Goal: Transaction & Acquisition: Obtain resource

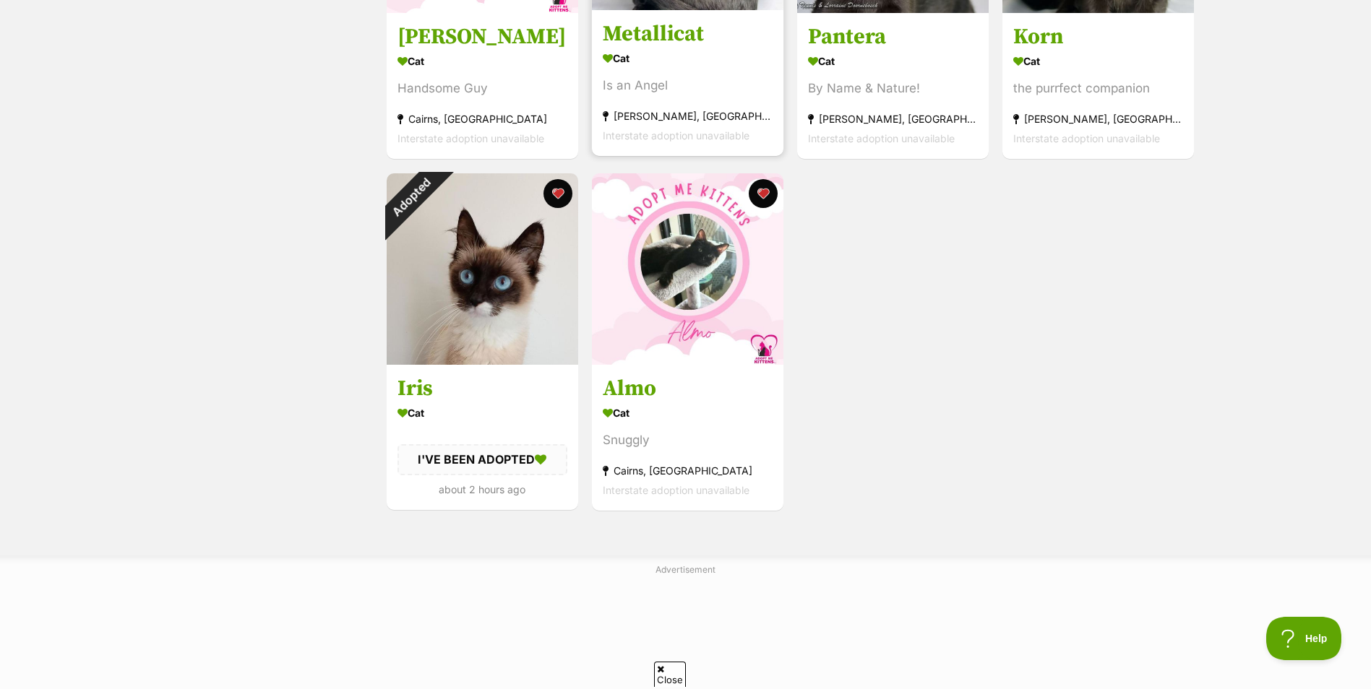
scroll to position [506, 0]
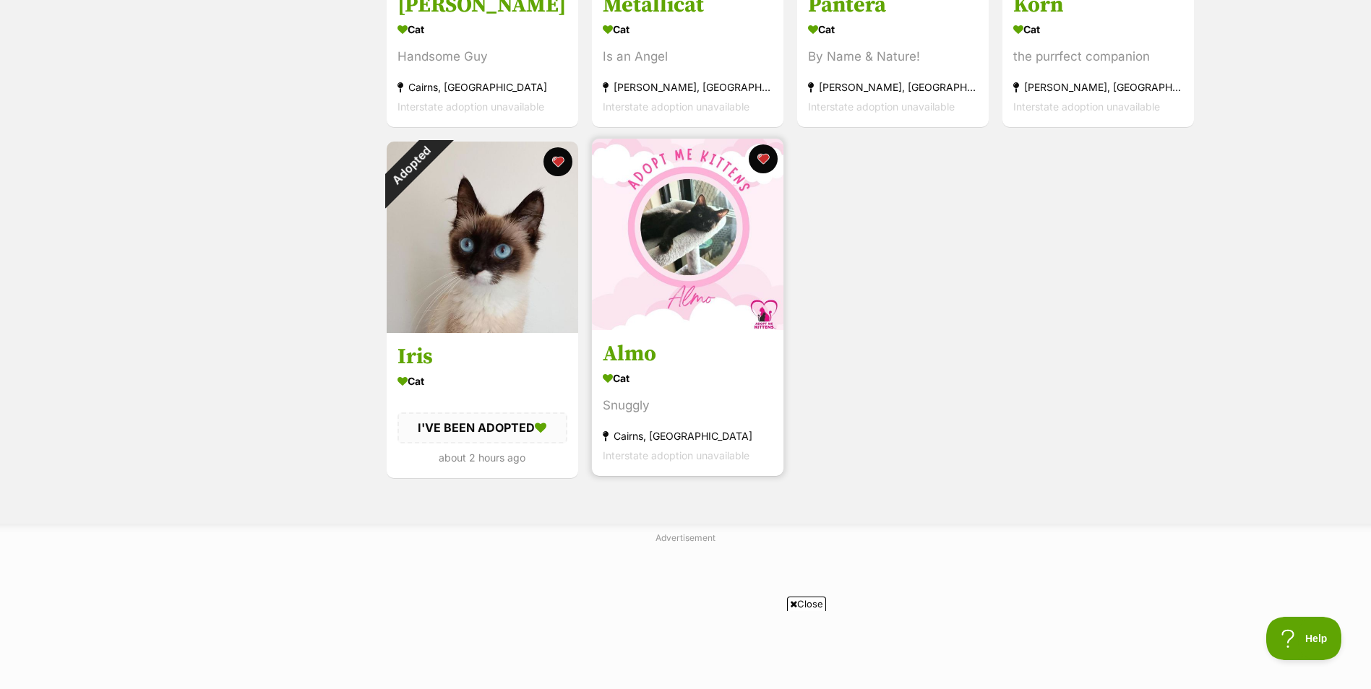
click at [749, 340] on link "Almo Cat Snuggly Cairns, QLD Interstate adoption unavailable" at bounding box center [687, 402] width 191 height 147
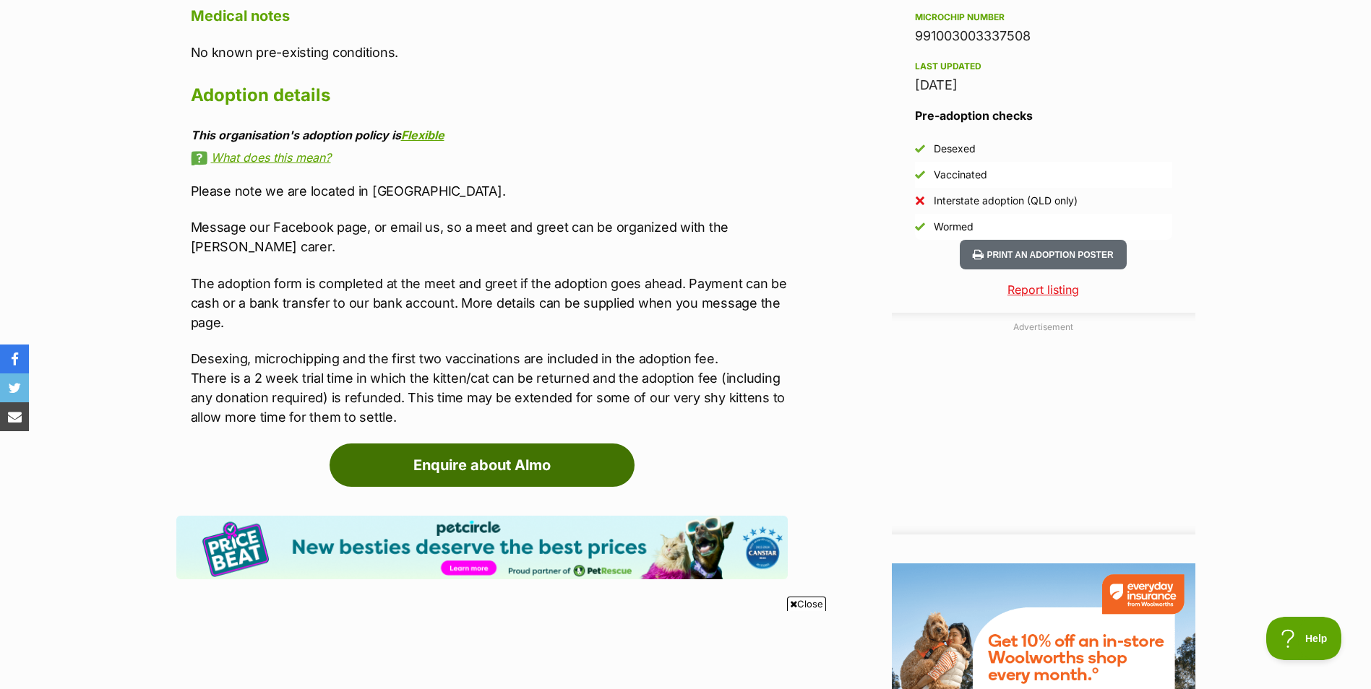
scroll to position [1156, 0]
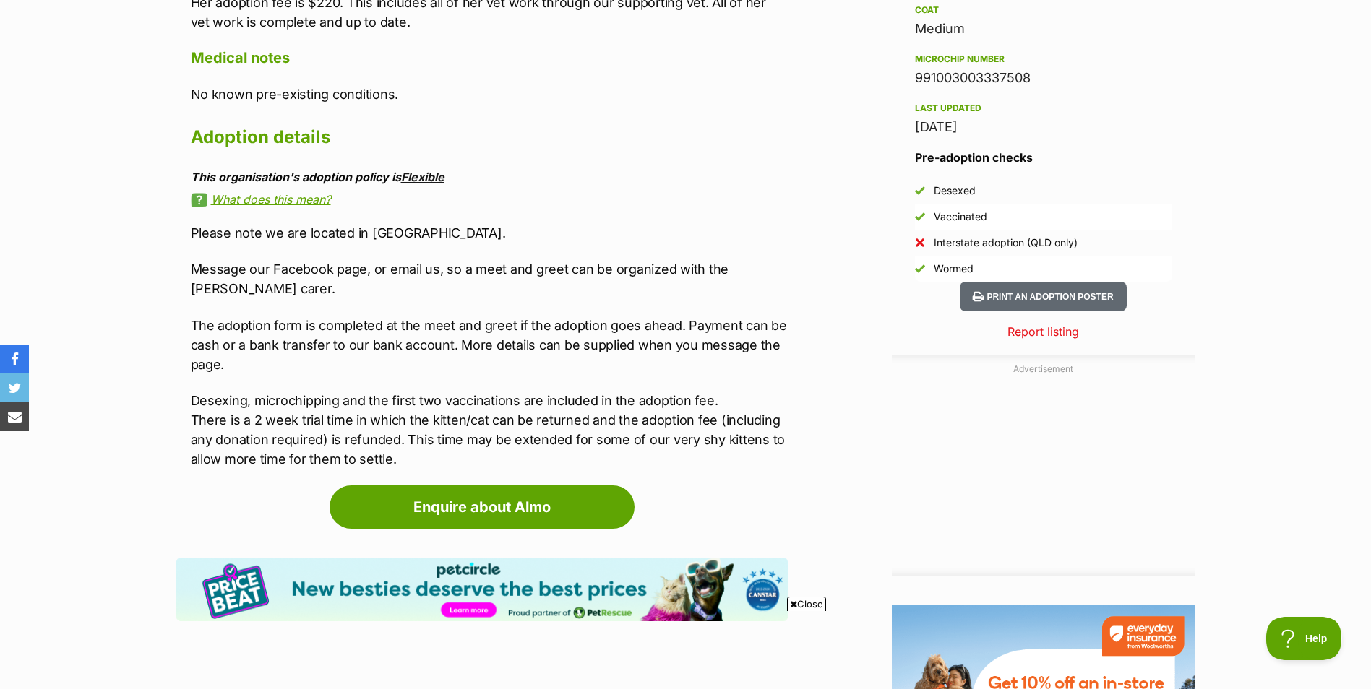
click at [426, 170] on link "Flexible" at bounding box center [422, 177] width 43 height 14
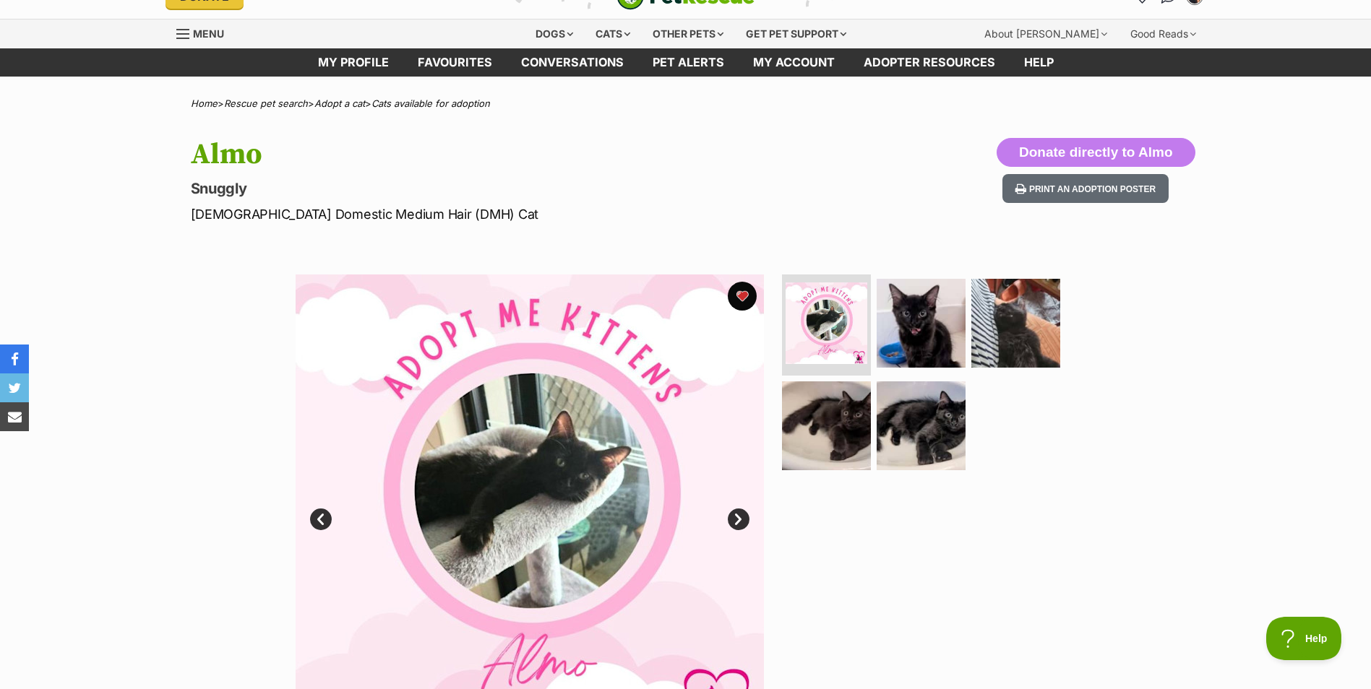
scroll to position [0, 0]
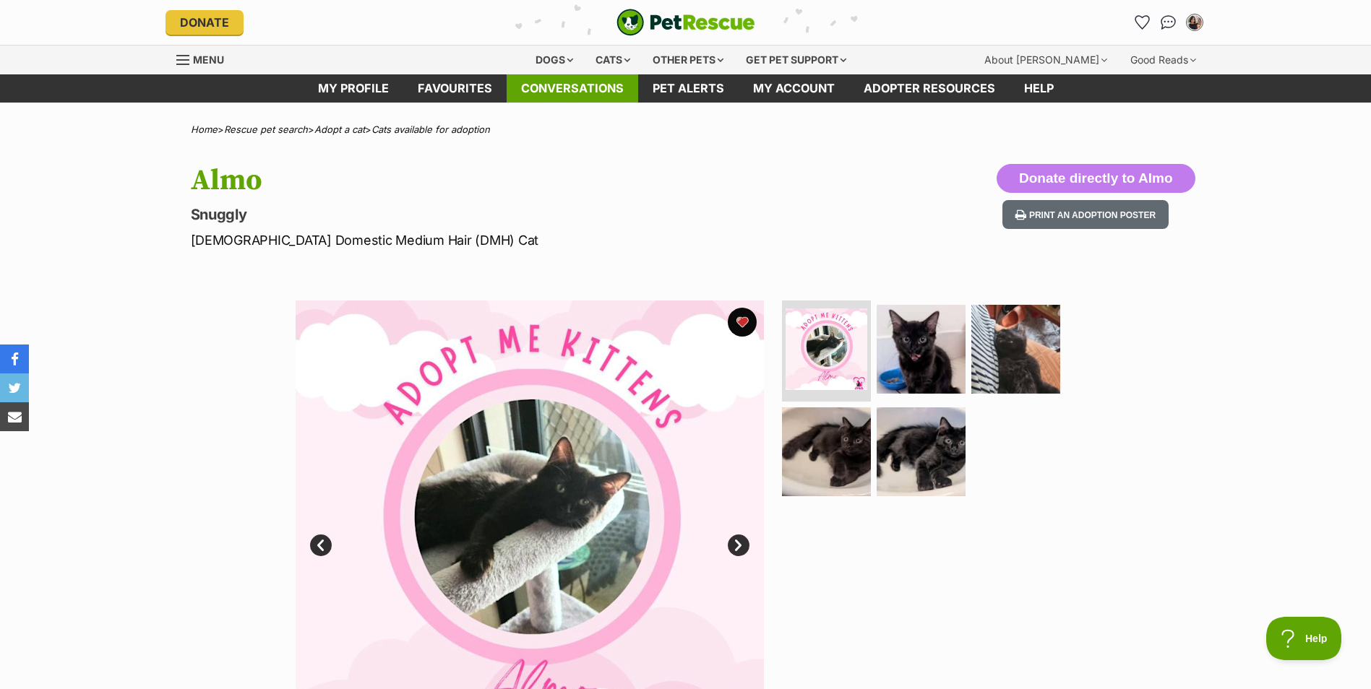
click at [545, 92] on link "Conversations" at bounding box center [573, 88] width 132 height 28
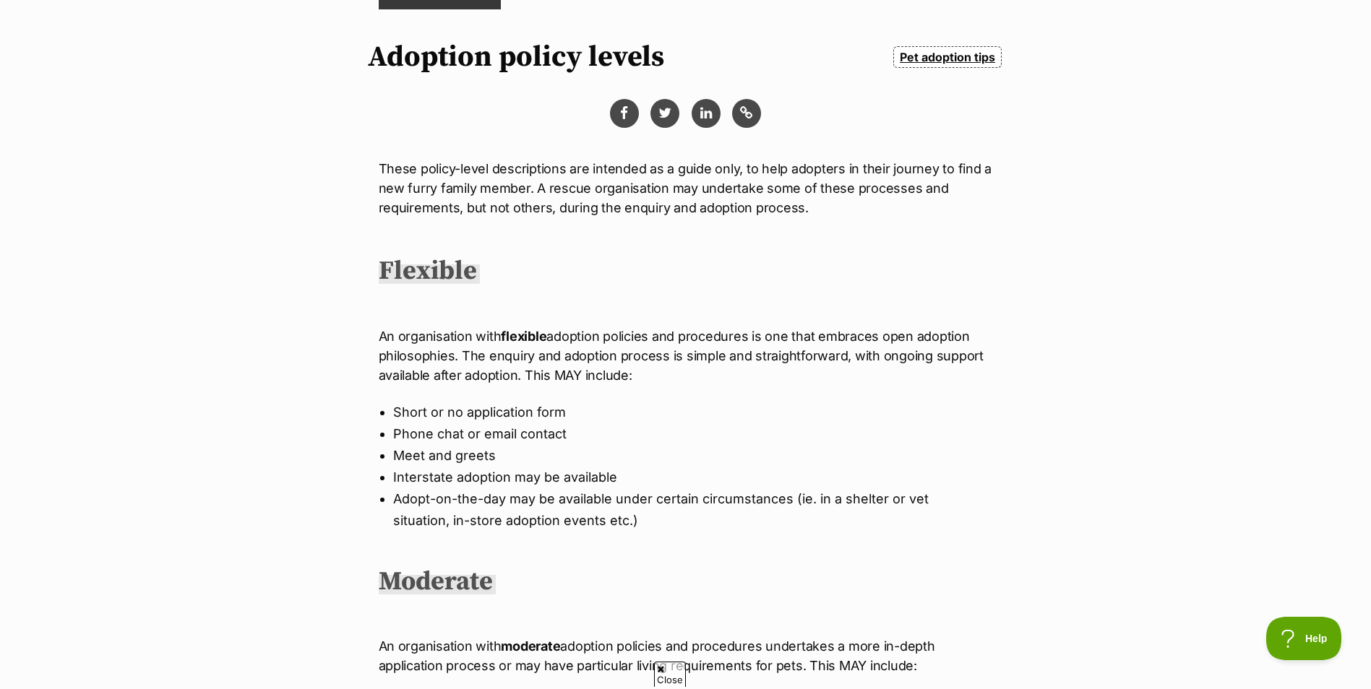
scroll to position [217, 0]
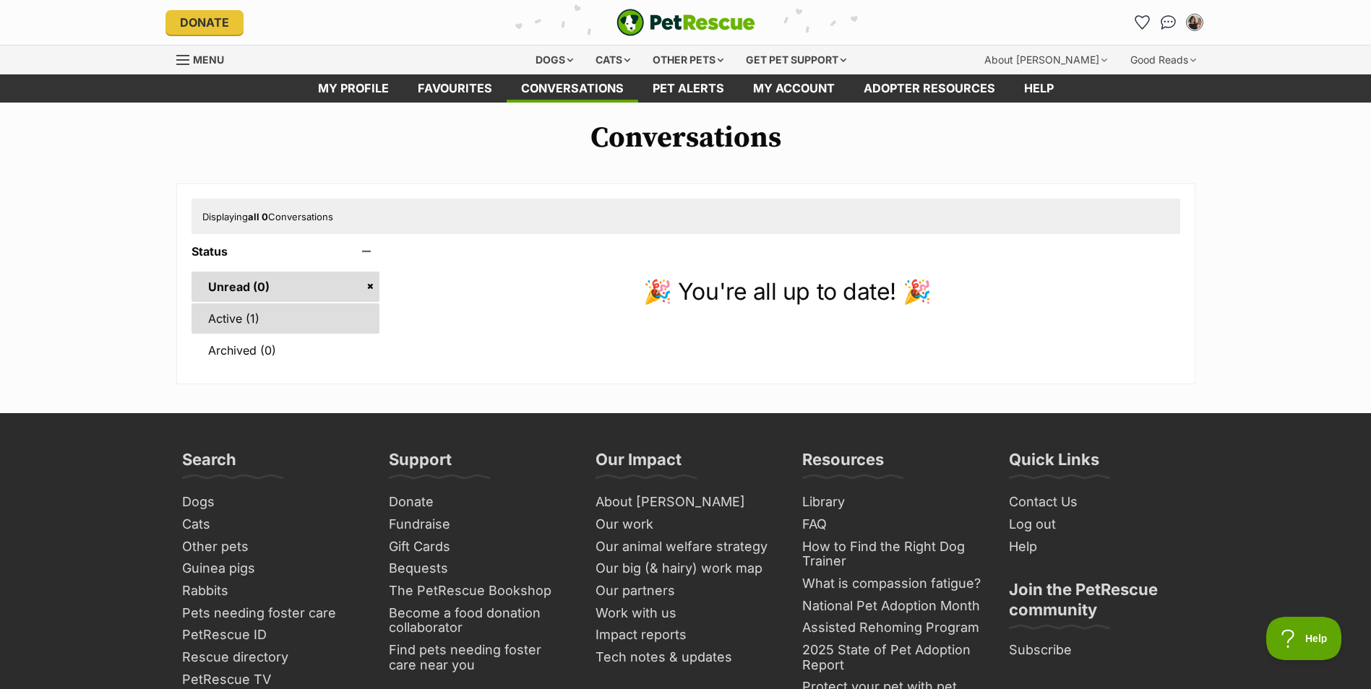
click at [239, 330] on link "Active (1)" at bounding box center [285, 318] width 189 height 30
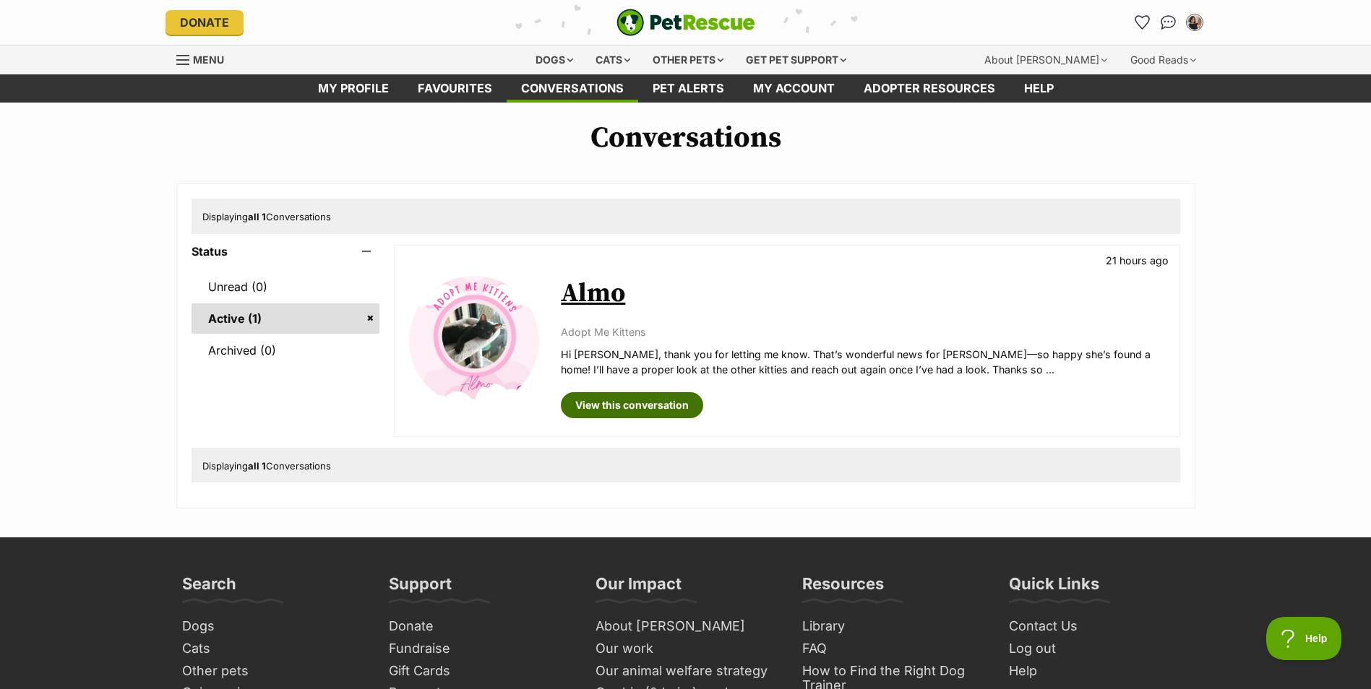
click at [663, 410] on link "View this conversation" at bounding box center [632, 405] width 142 height 26
click at [568, 61] on div "Dogs" at bounding box center [554, 60] width 58 height 29
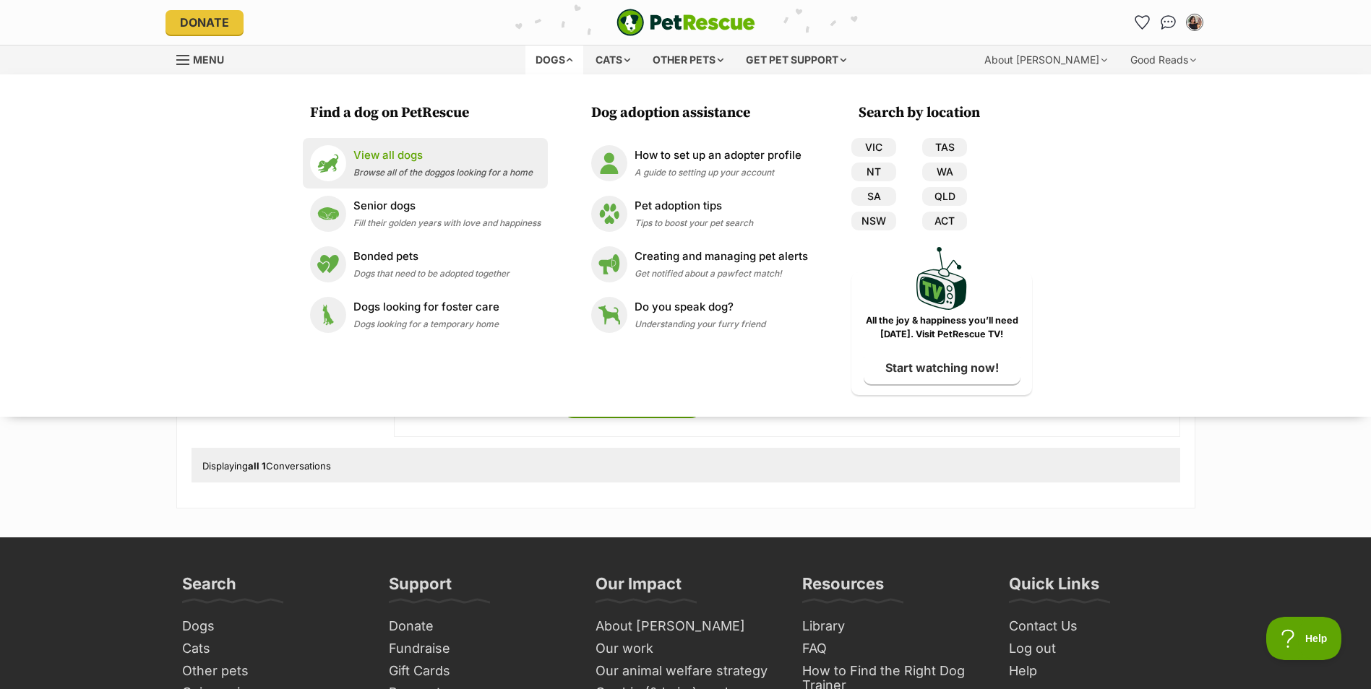
click at [464, 165] on div "View all dogs Browse all of the doggos looking for a home" at bounding box center [442, 162] width 179 height 31
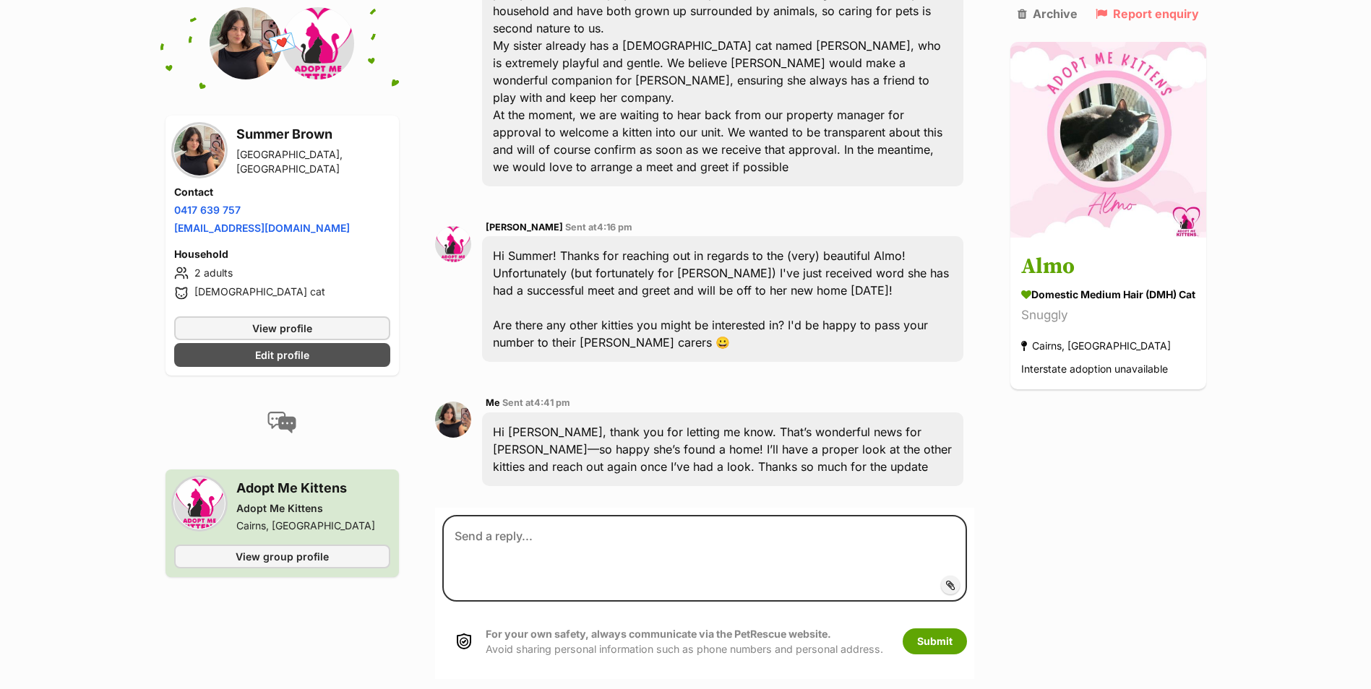
scroll to position [536, 0]
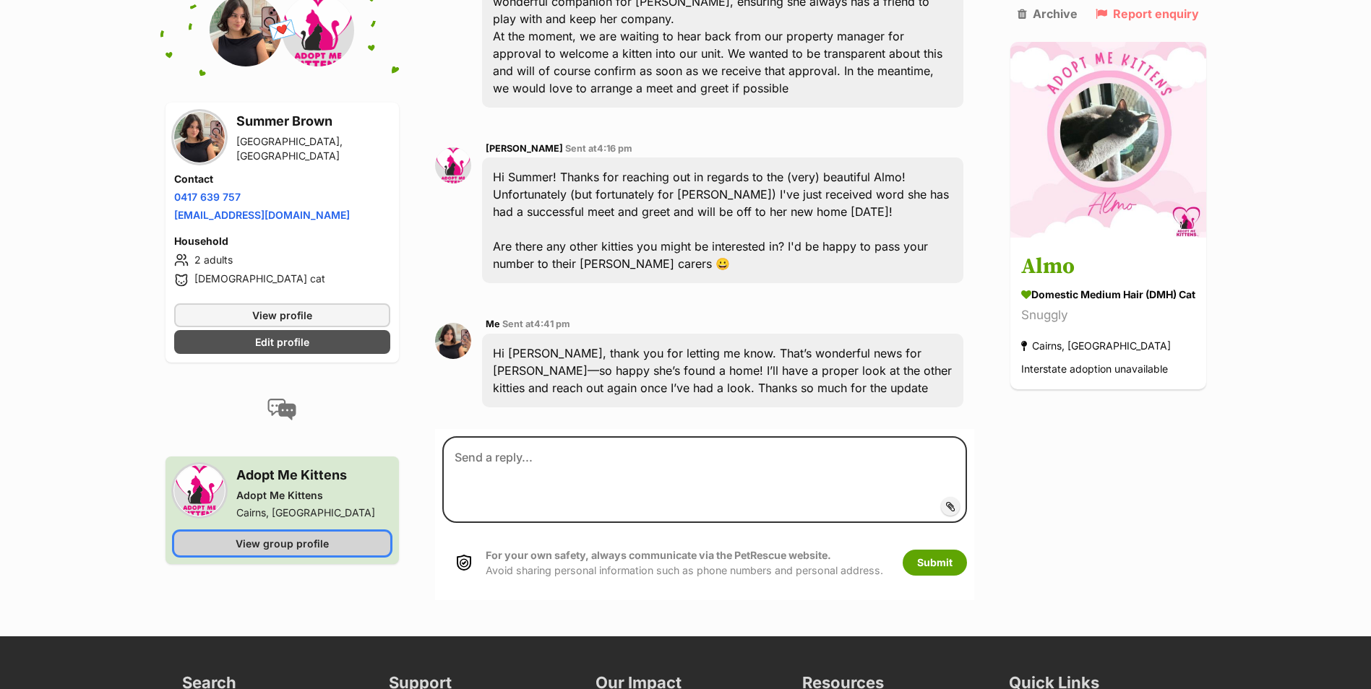
click at [242, 536] on span "View group profile" at bounding box center [282, 543] width 93 height 15
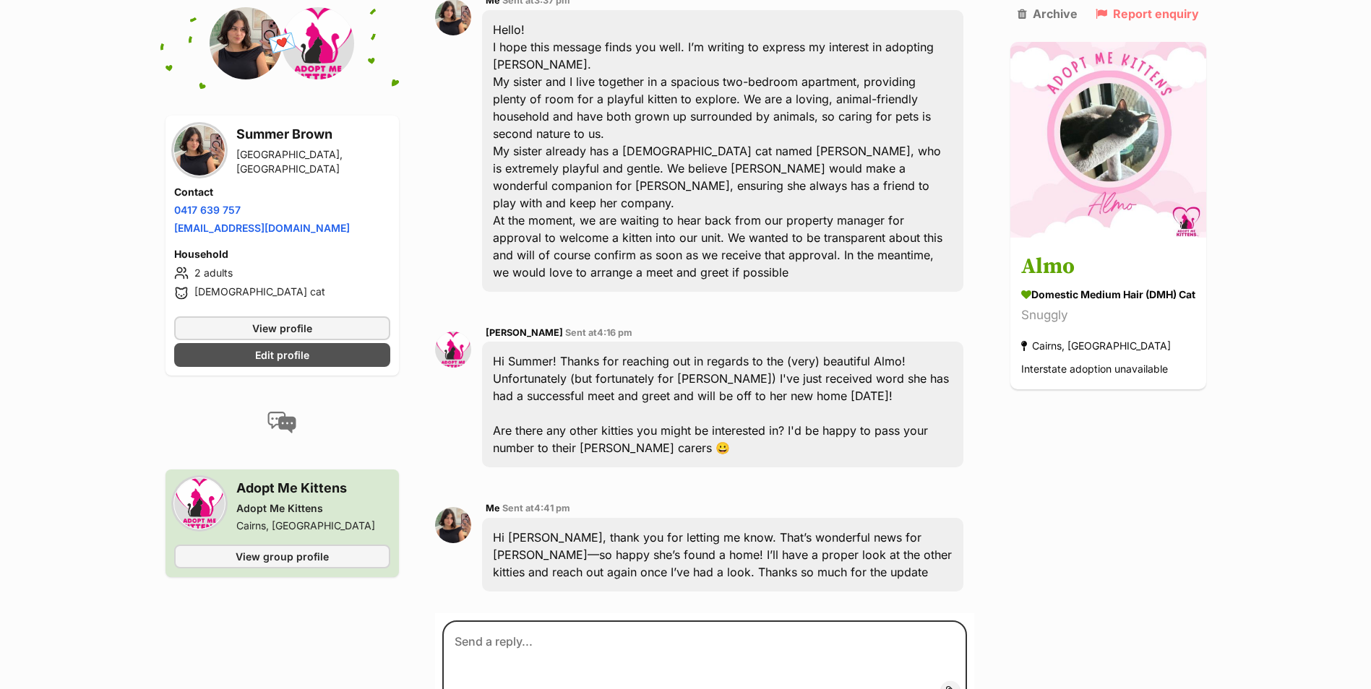
scroll to position [319, 0]
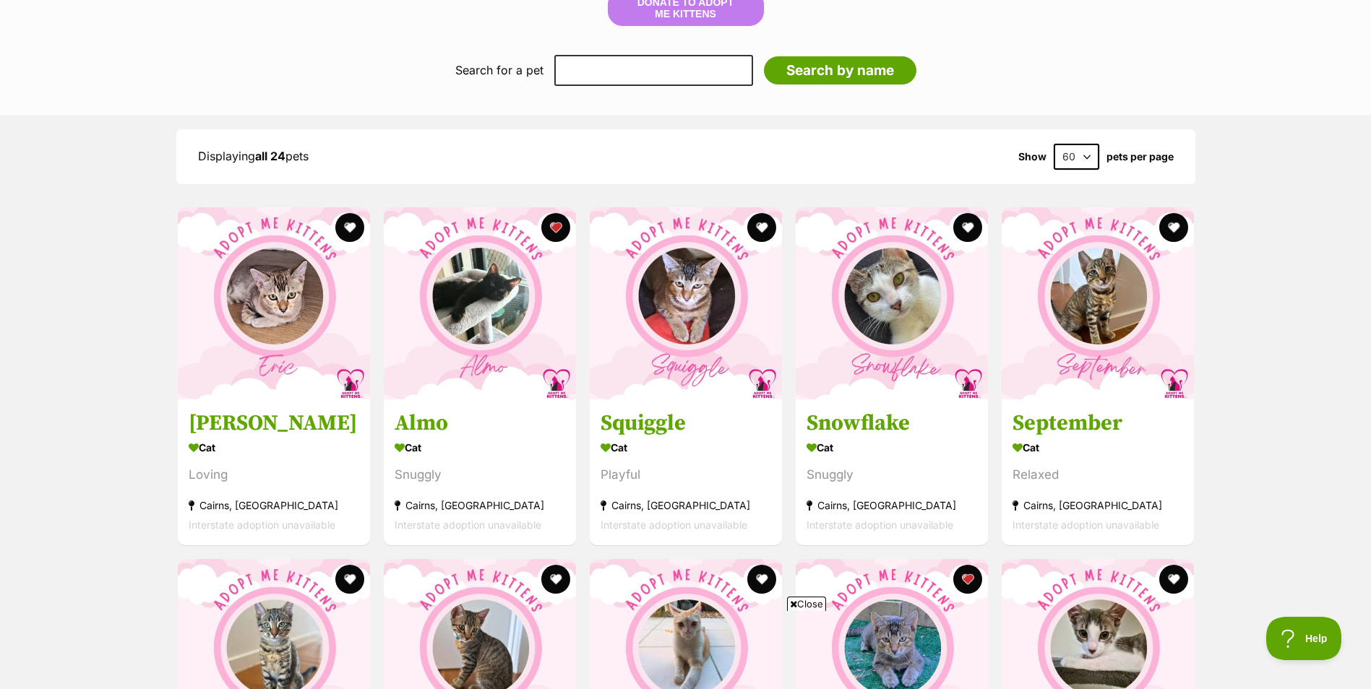
scroll to position [1228, 0]
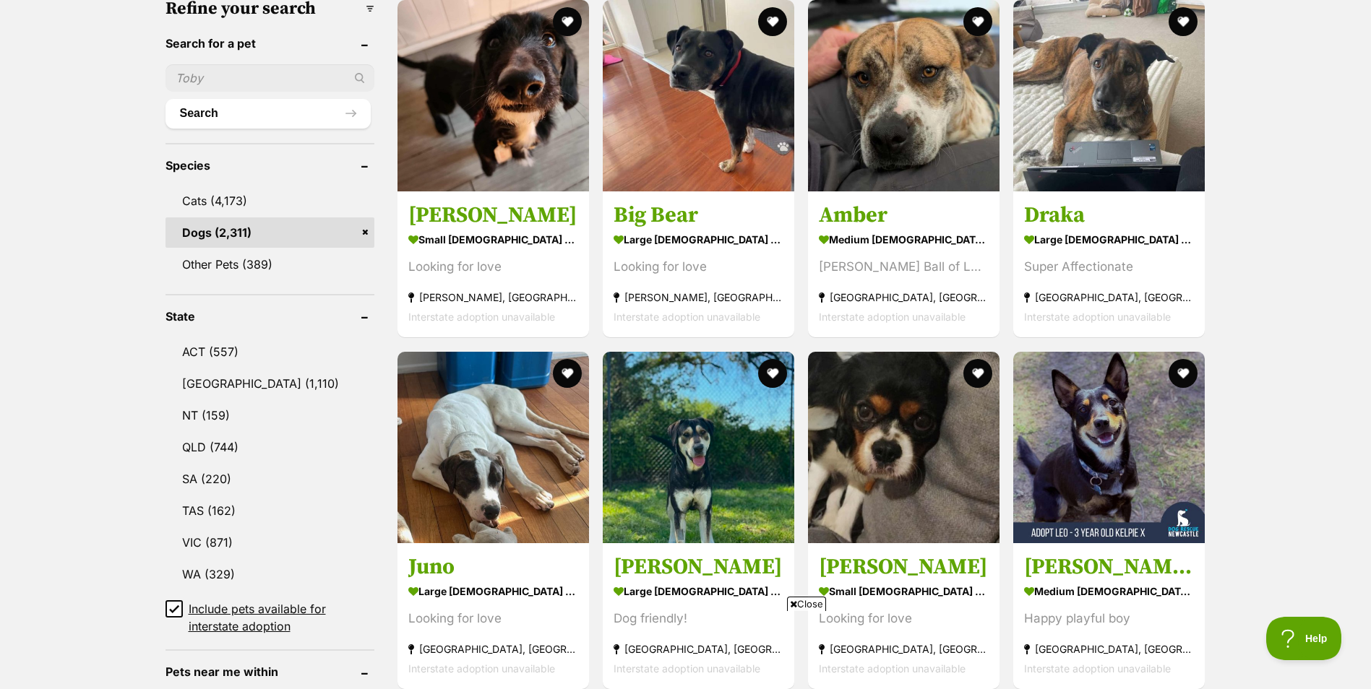
scroll to position [289, 0]
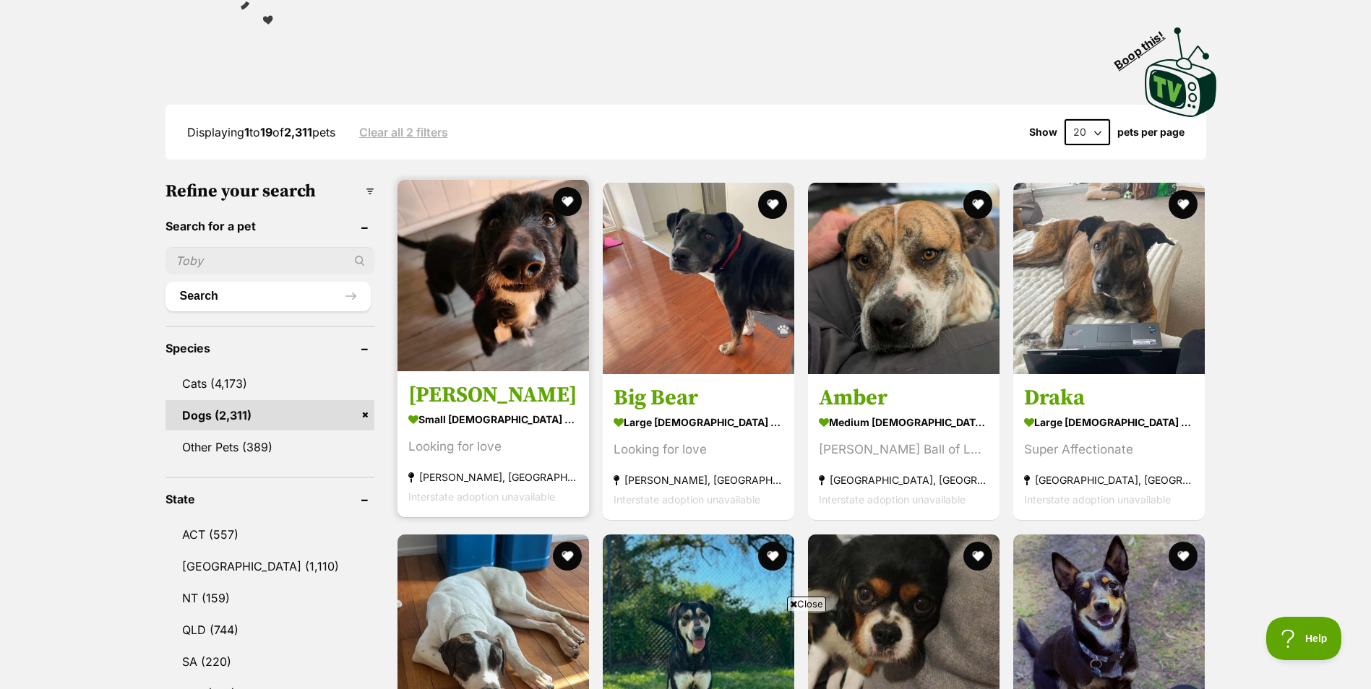
click at [443, 333] on img at bounding box center [492, 275] width 191 height 191
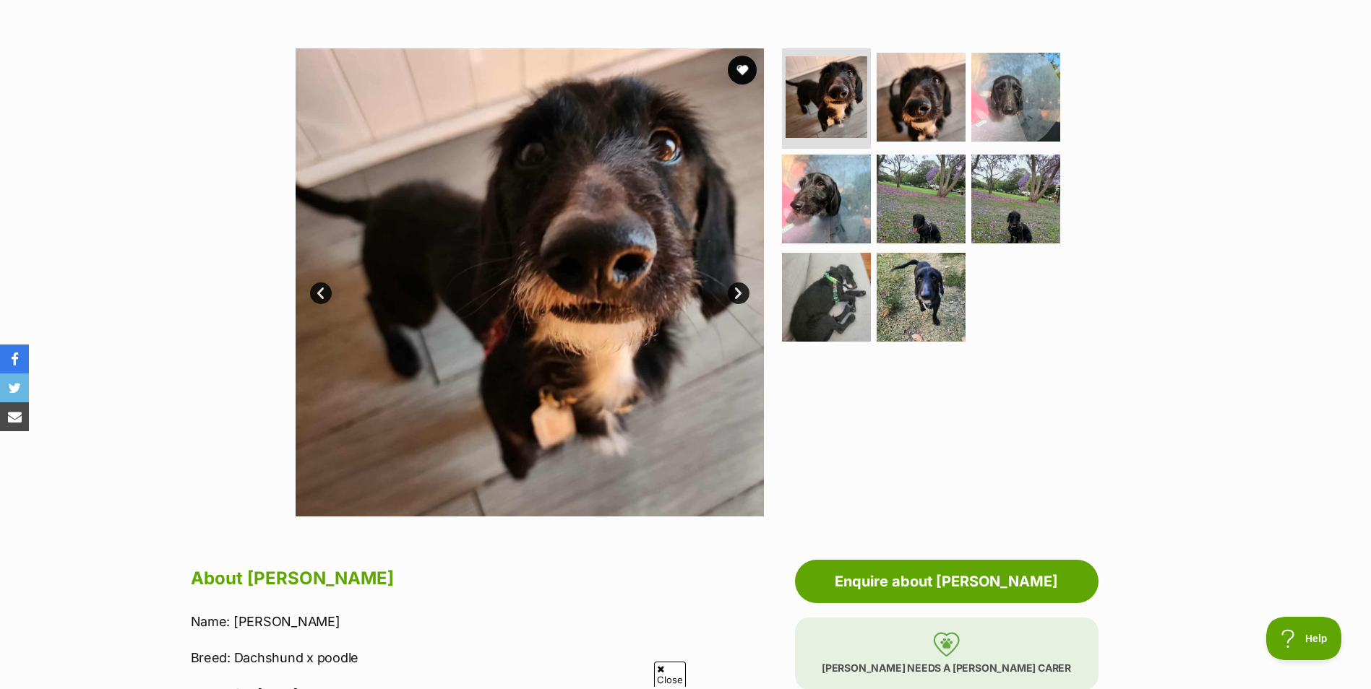
scroll to position [217, 0]
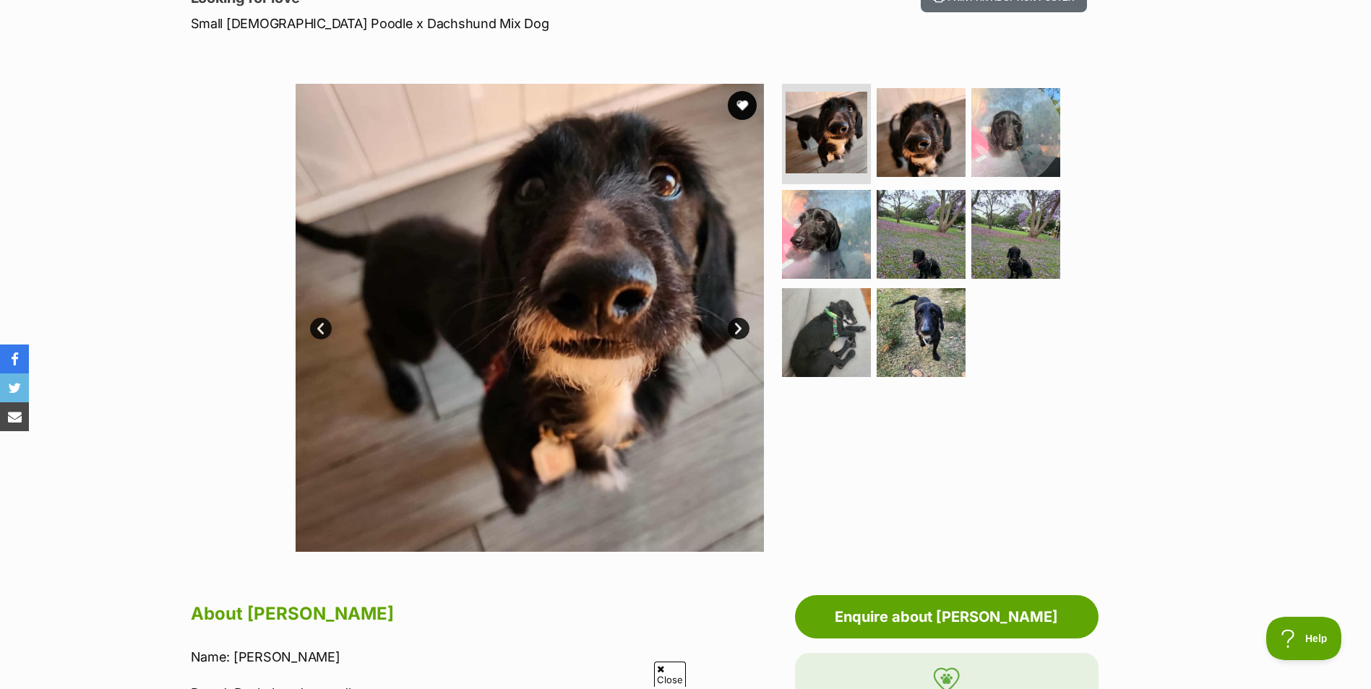
click at [741, 327] on link "Next" at bounding box center [739, 329] width 22 height 22
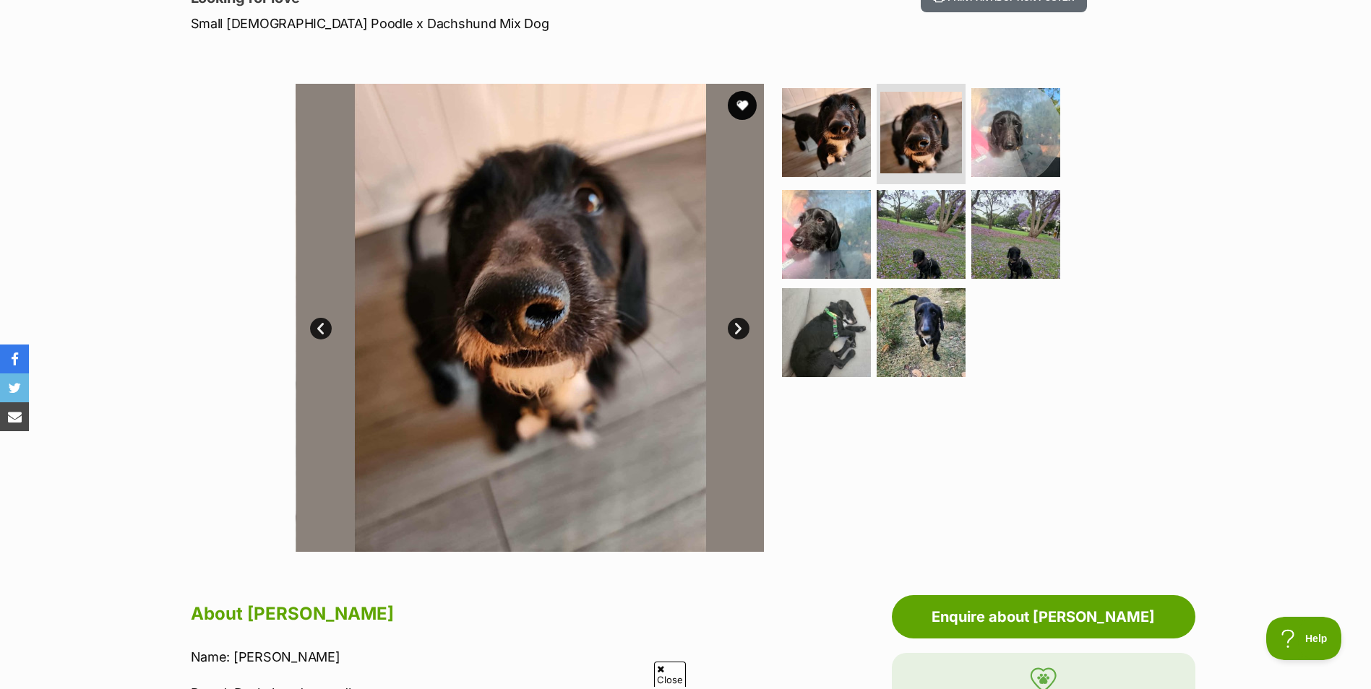
click at [741, 326] on link "Next" at bounding box center [739, 329] width 22 height 22
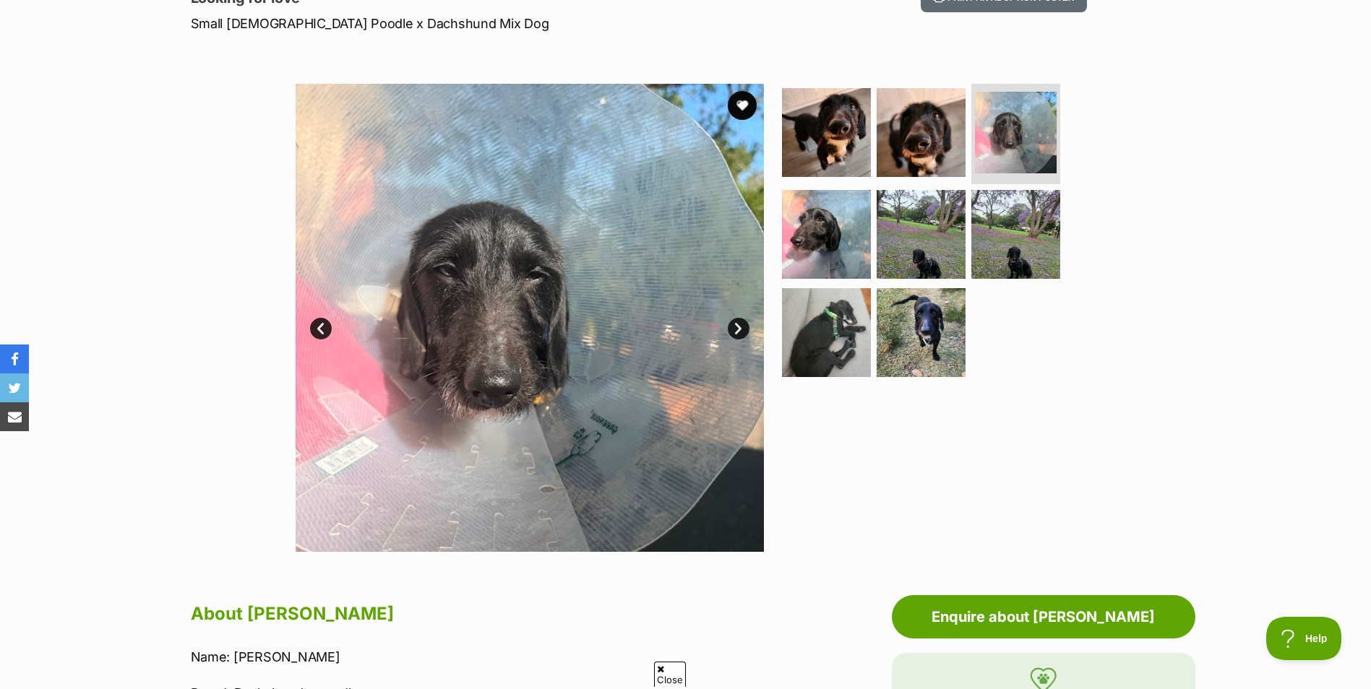
scroll to position [0, 0]
click at [741, 326] on link "Next" at bounding box center [739, 329] width 22 height 22
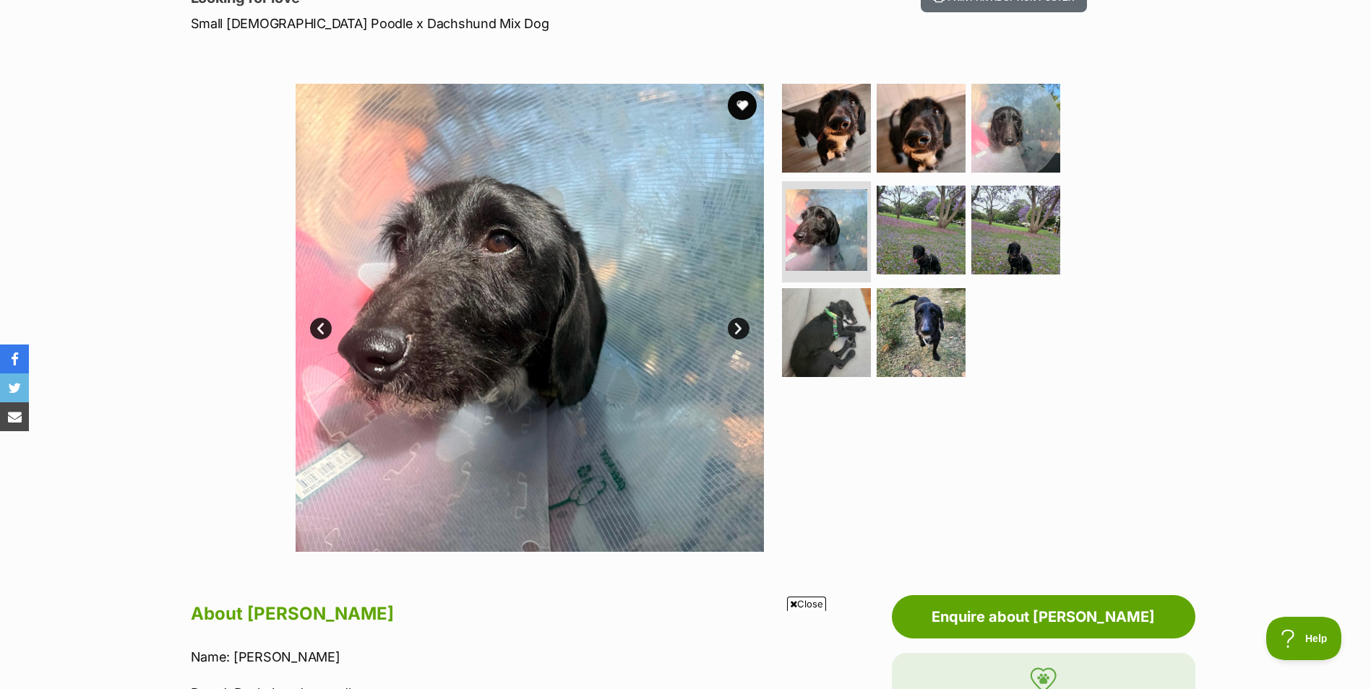
click at [741, 325] on link "Next" at bounding box center [739, 329] width 22 height 22
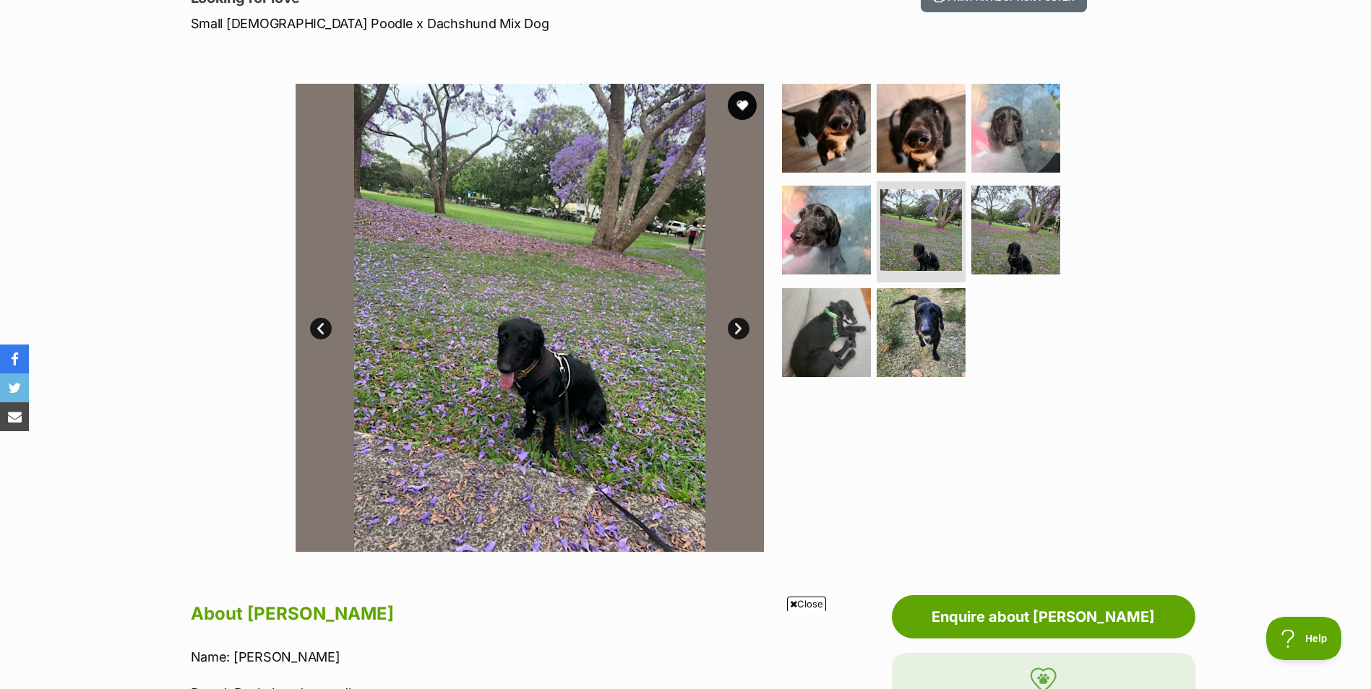
click at [741, 325] on link "Next" at bounding box center [739, 329] width 22 height 22
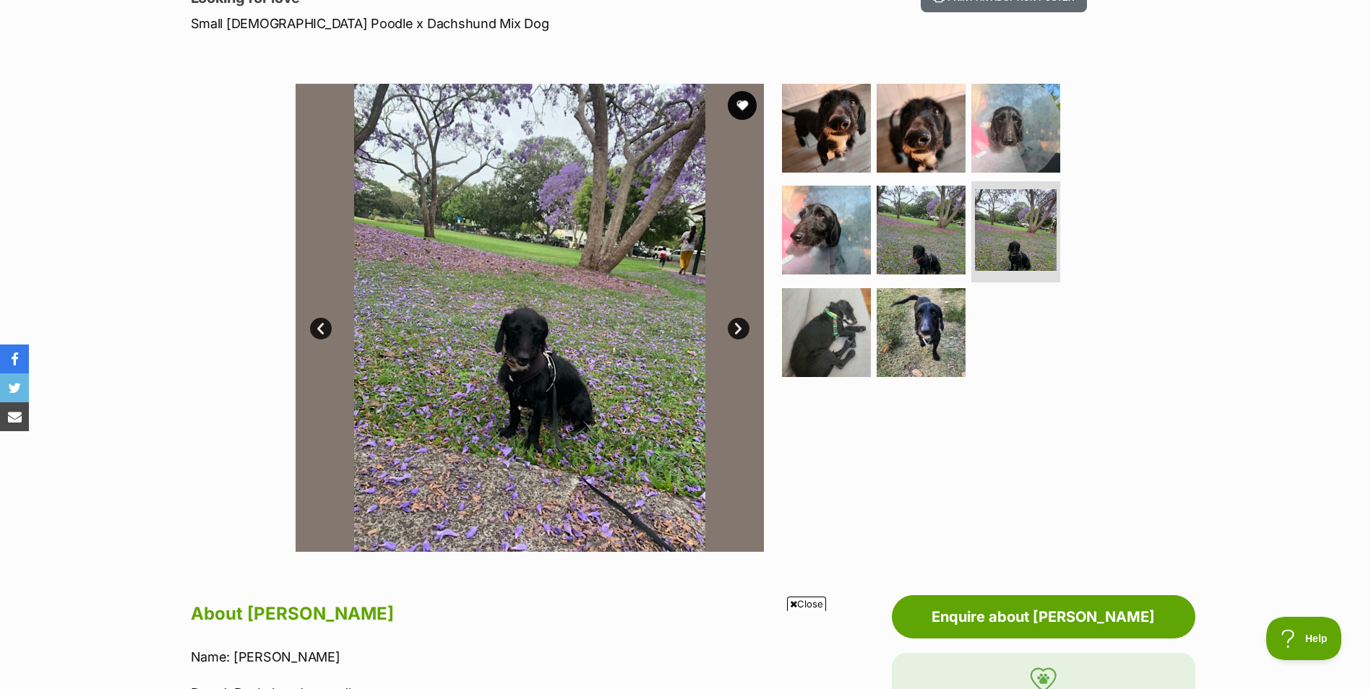
click at [741, 325] on link "Next" at bounding box center [739, 329] width 22 height 22
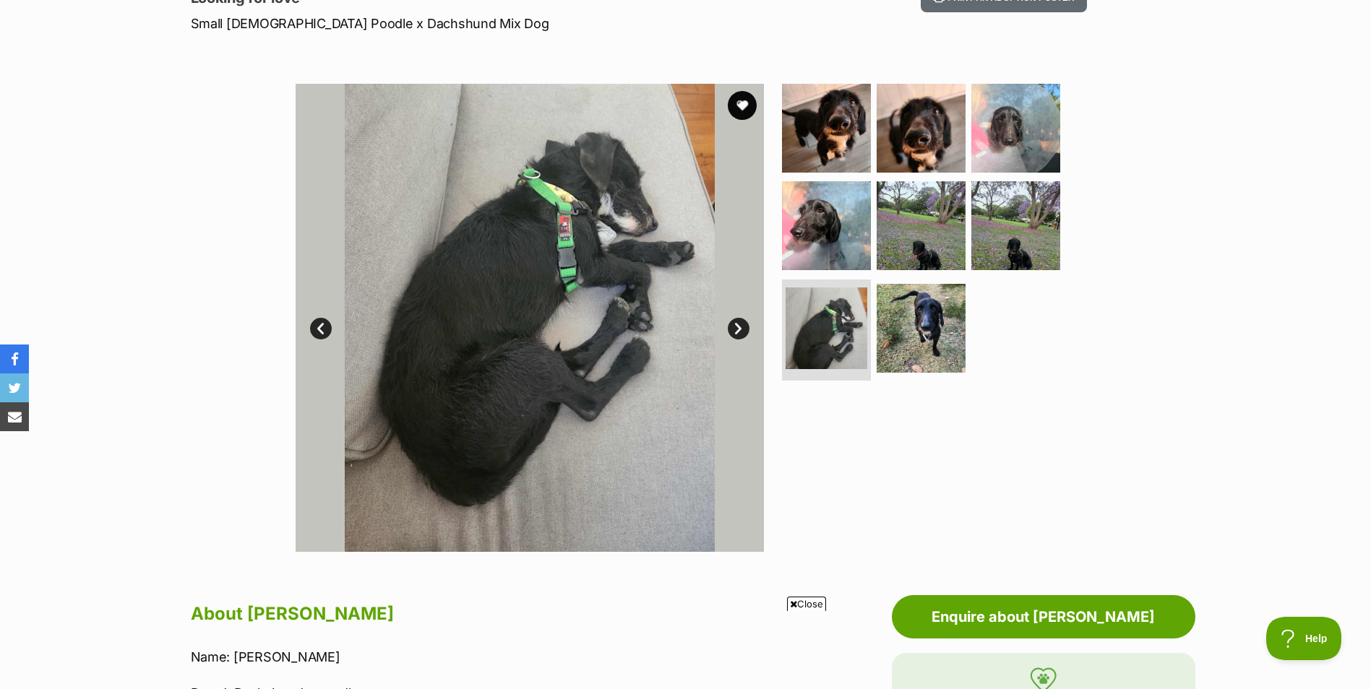
click at [741, 325] on link "Next" at bounding box center [739, 329] width 22 height 22
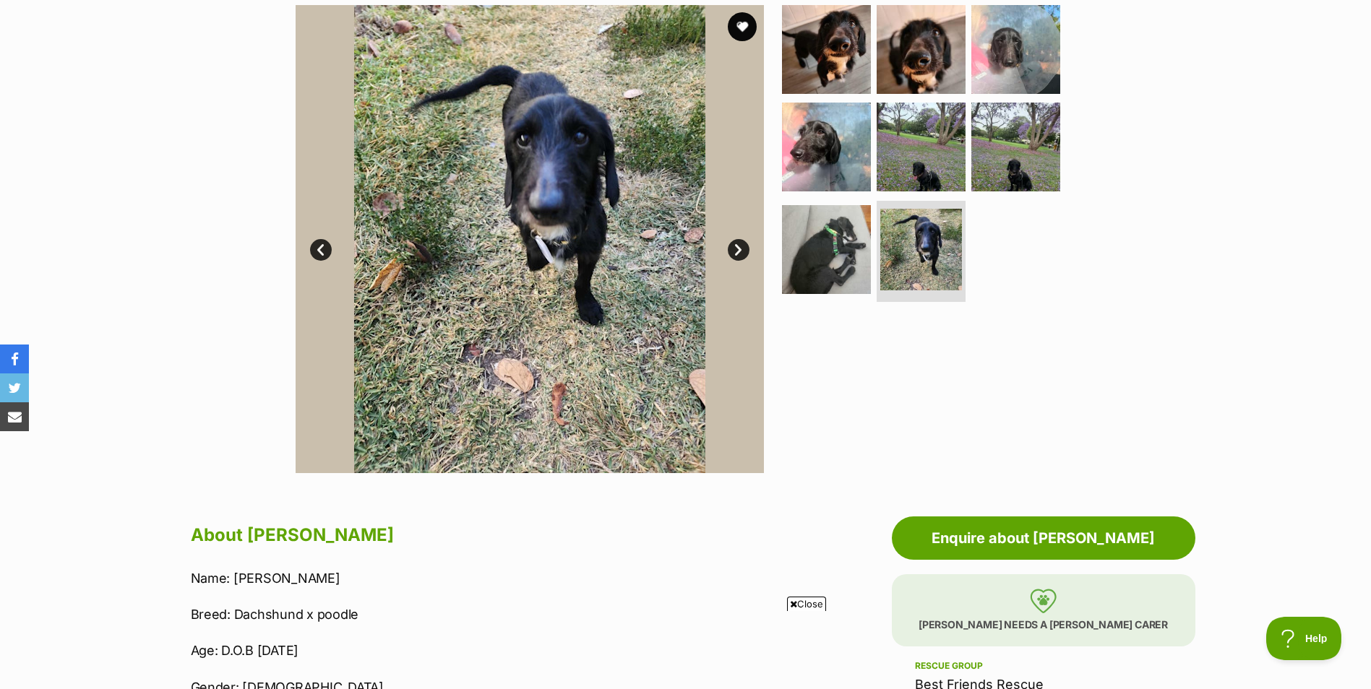
scroll to position [289, 0]
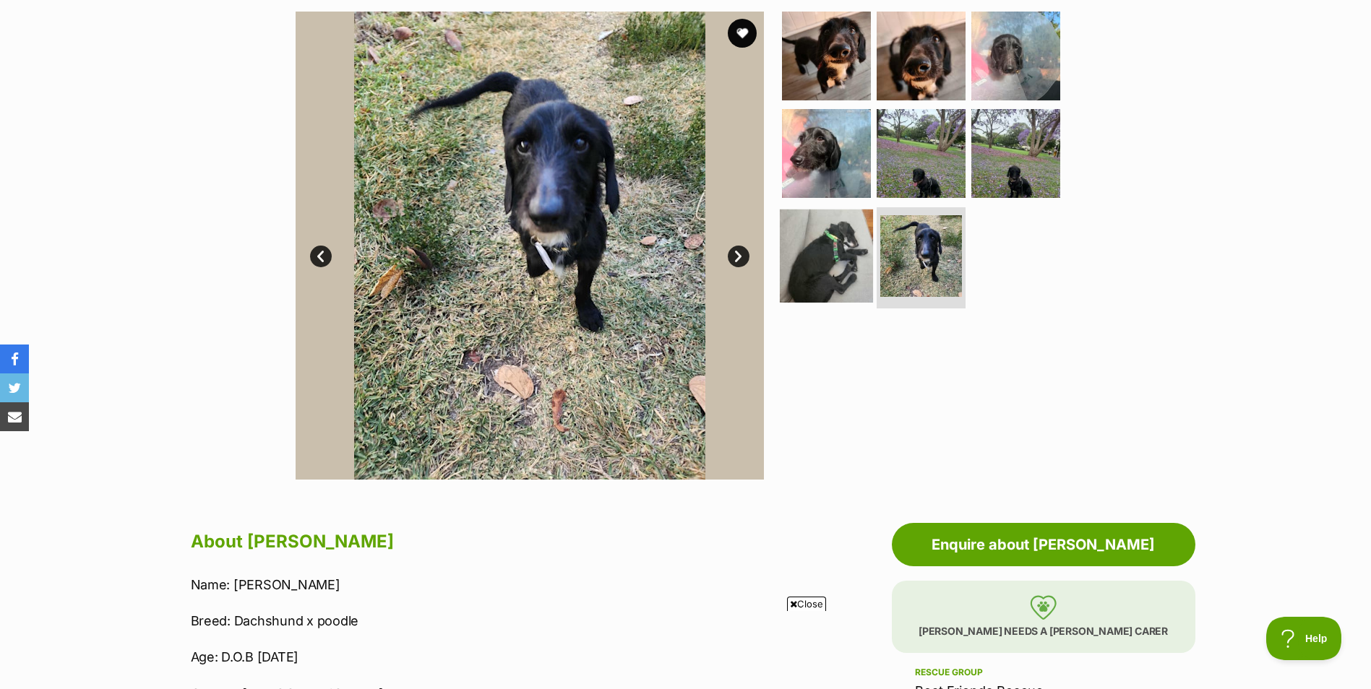
click at [835, 268] on img at bounding box center [826, 256] width 93 height 93
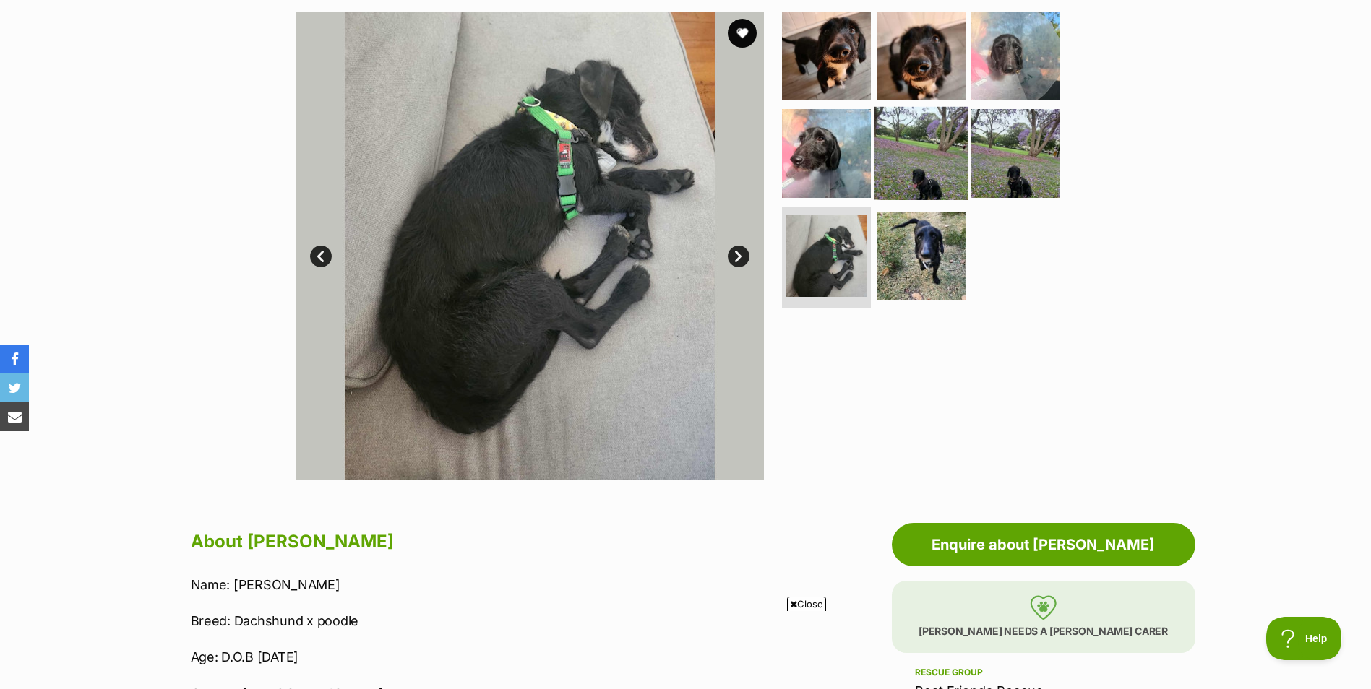
click at [923, 192] on img at bounding box center [920, 153] width 93 height 93
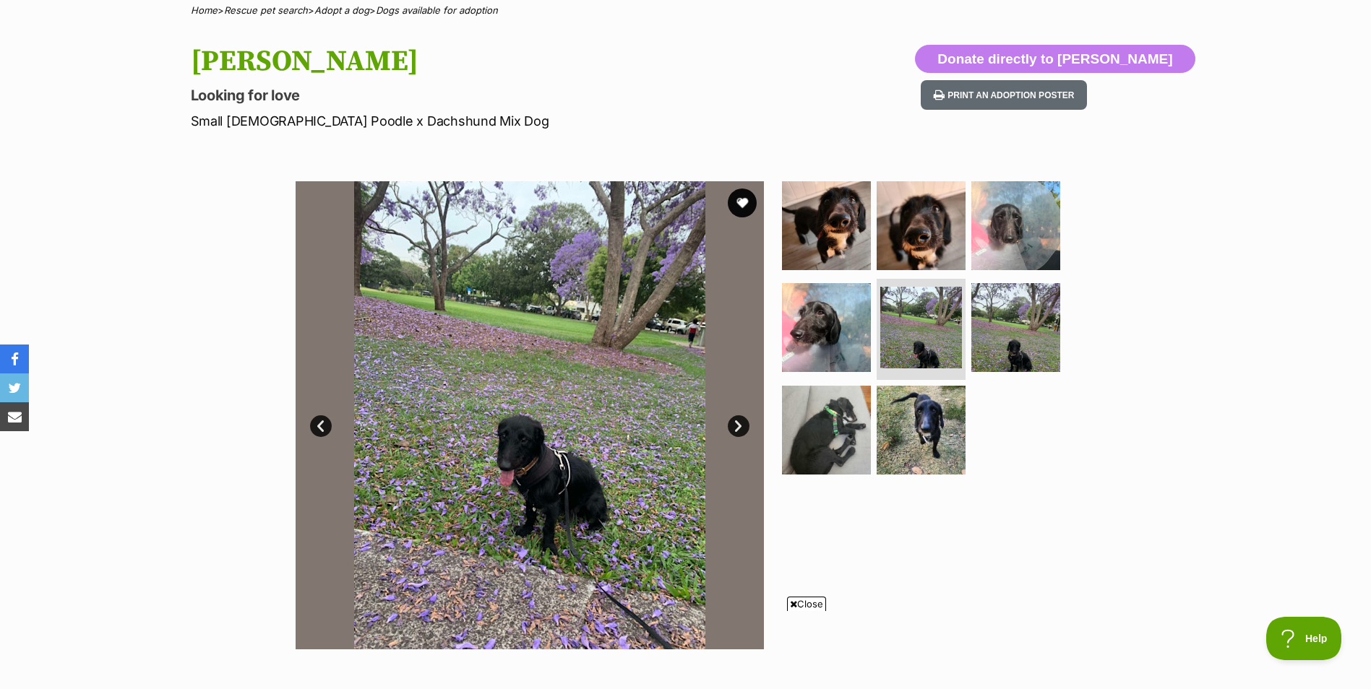
scroll to position [145, 0]
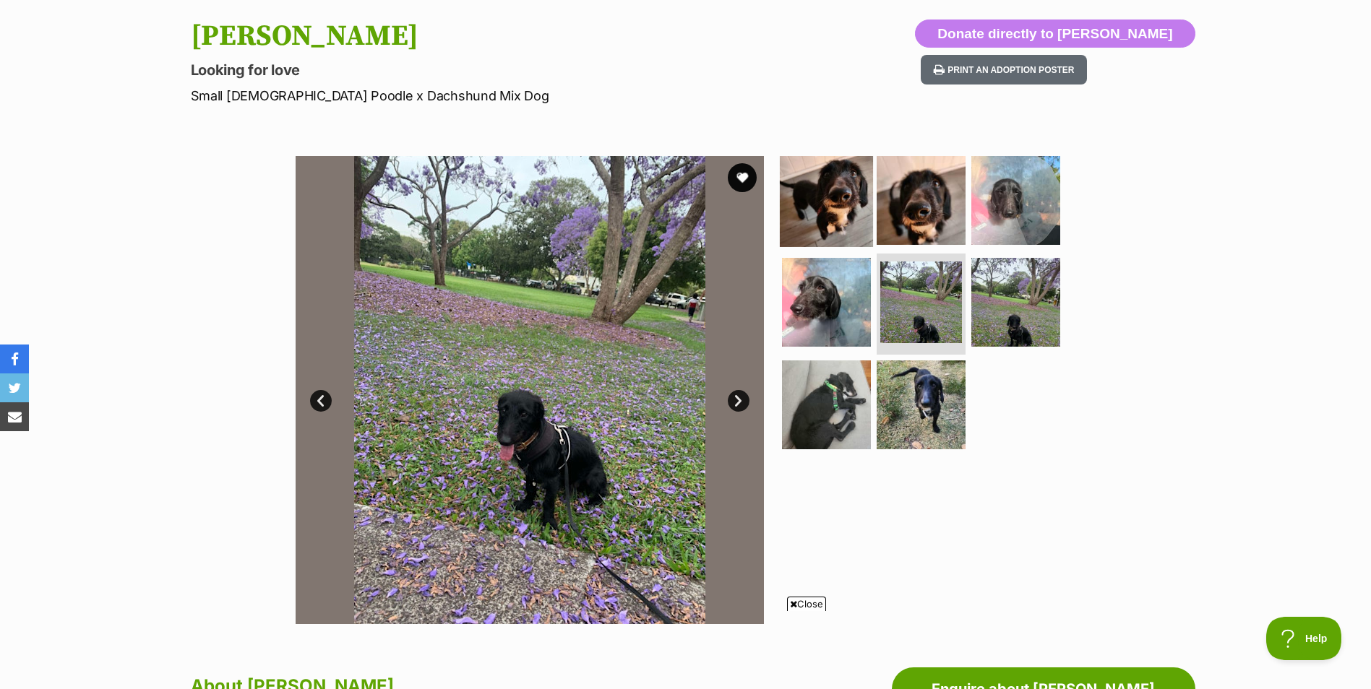
click at [858, 202] on img at bounding box center [826, 199] width 93 height 93
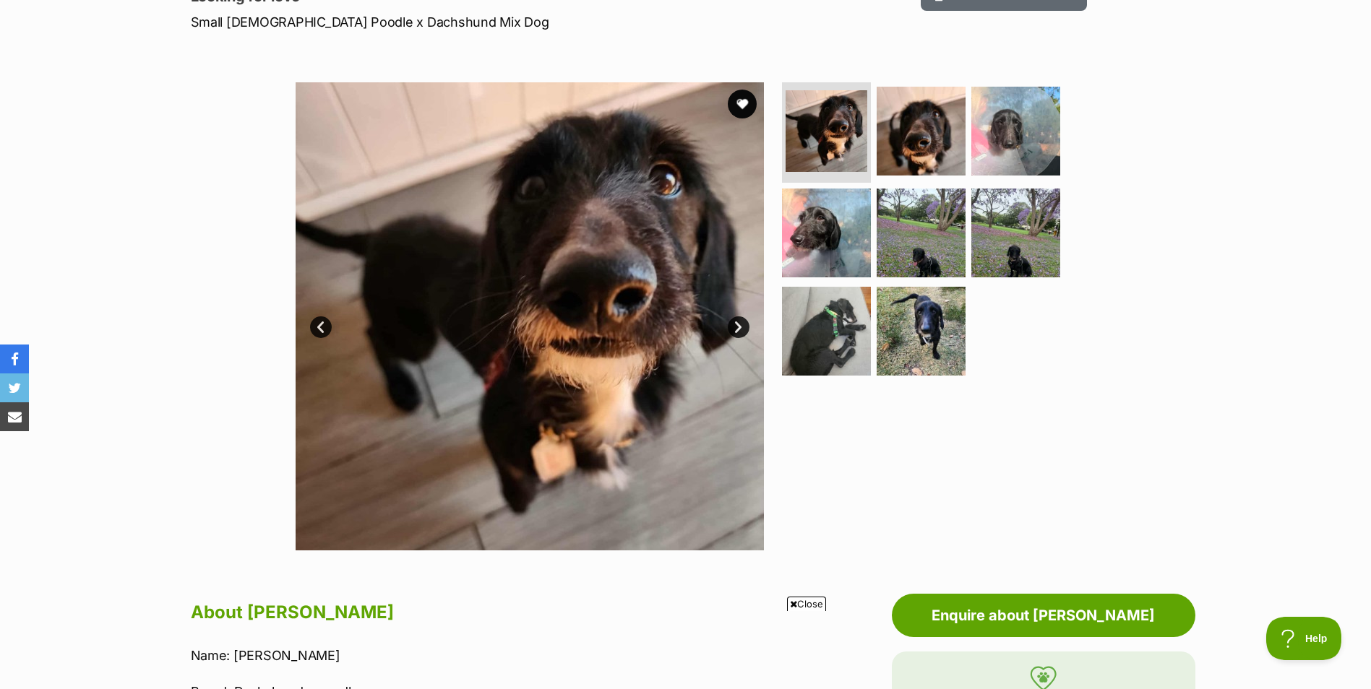
scroll to position [217, 0]
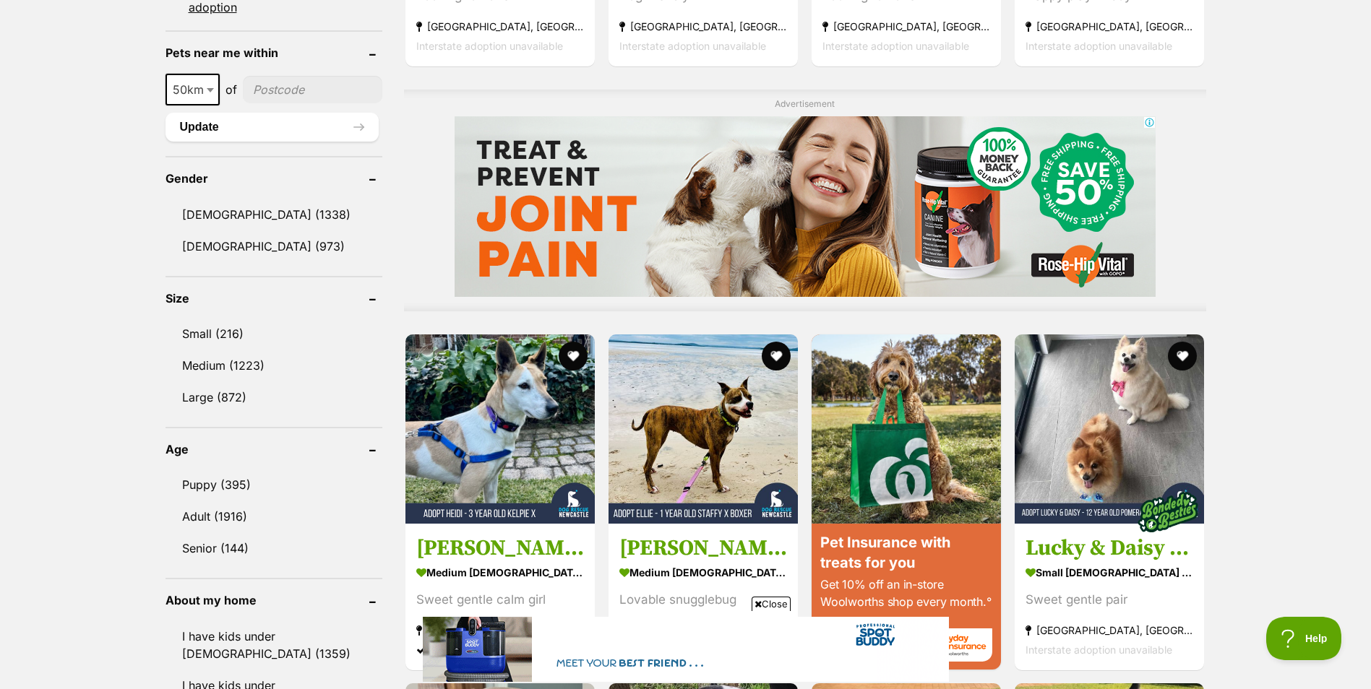
scroll to position [1012, 0]
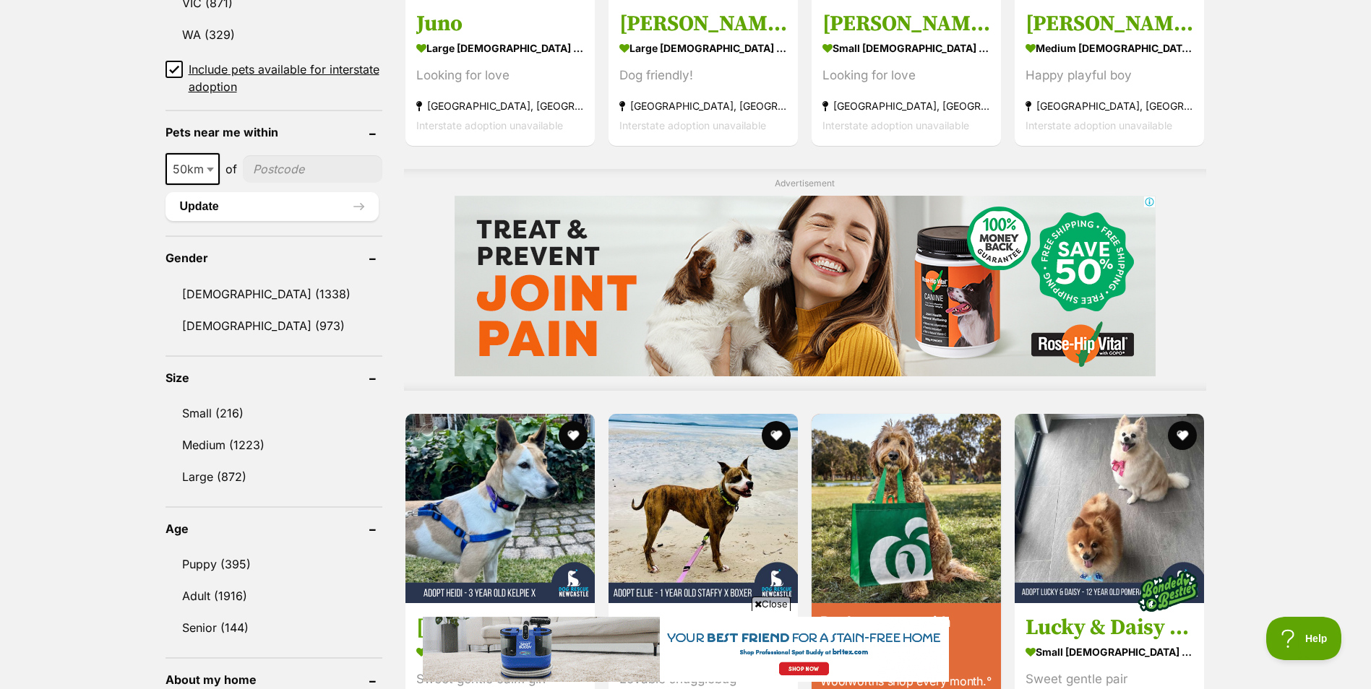
click at [283, 165] on input"] "postcode" at bounding box center [312, 168] width 139 height 27
type input"] "4870"
click at [186, 210] on button "Update" at bounding box center [271, 206] width 213 height 29
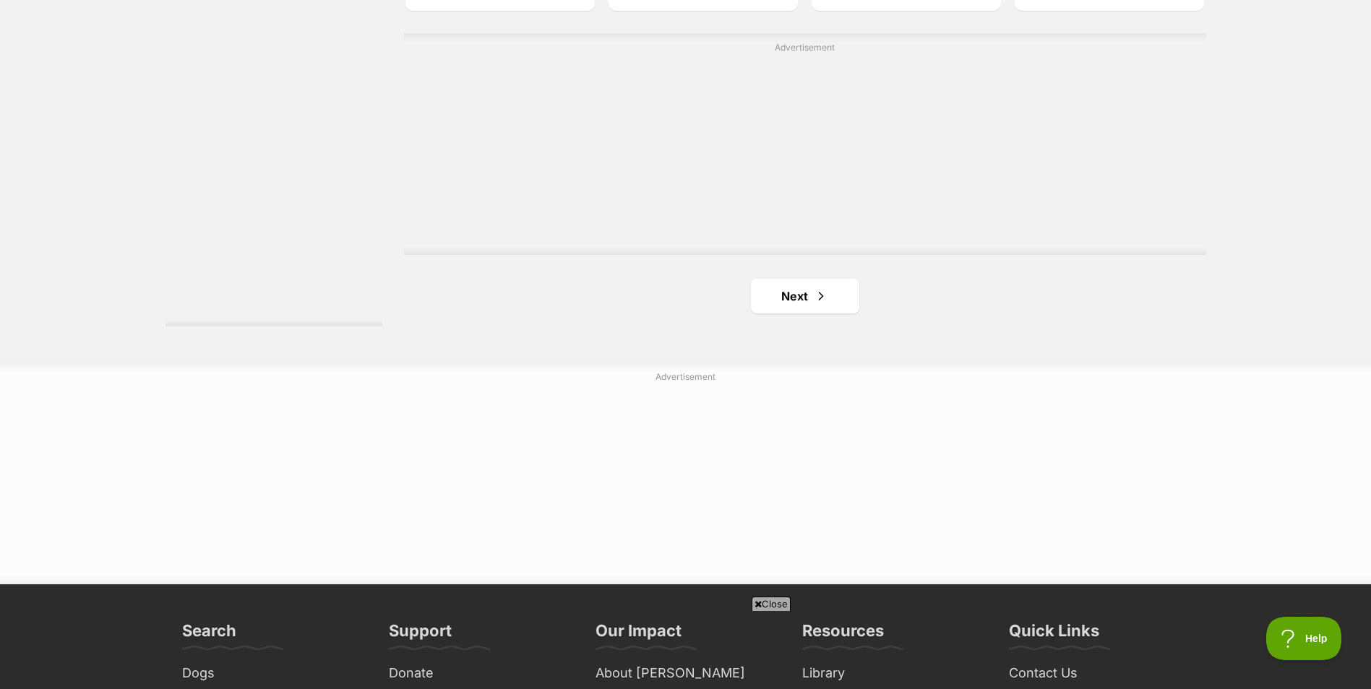
scroll to position [2601, 0]
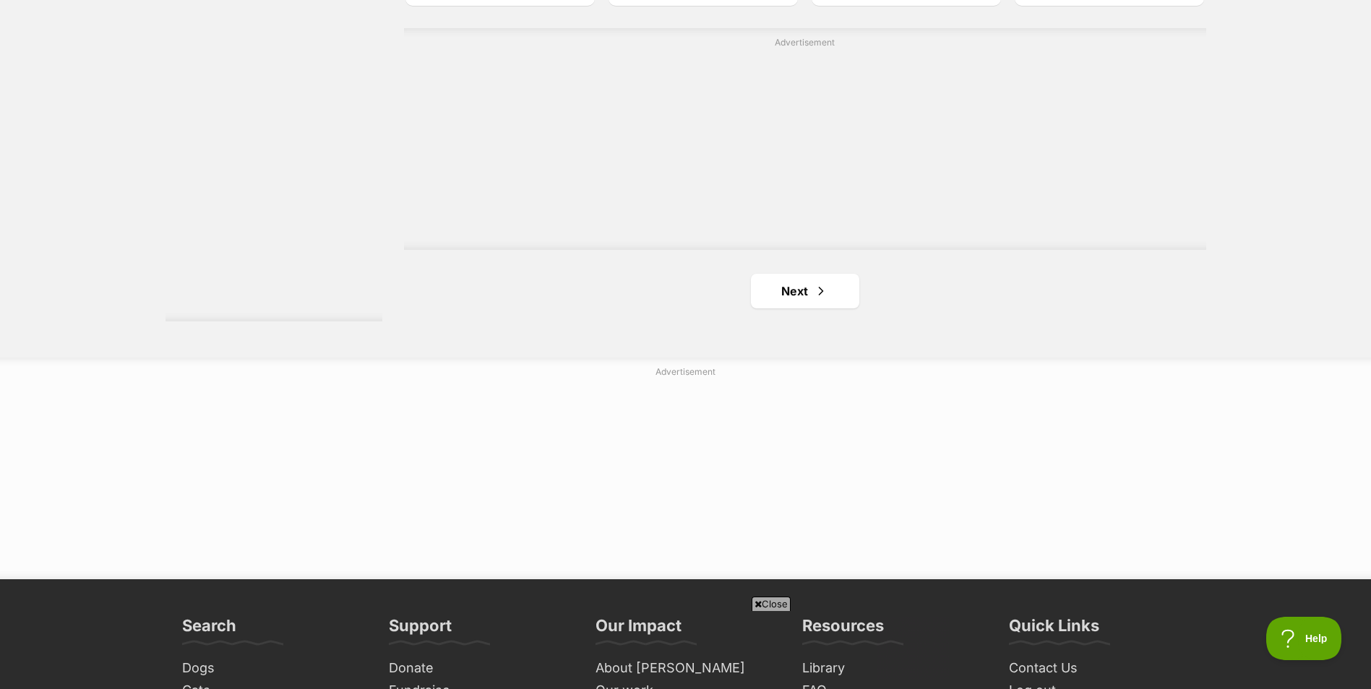
click at [871, 303] on ul "Next" at bounding box center [805, 291] width 802 height 35
click at [808, 277] on link "Next" at bounding box center [805, 291] width 108 height 35
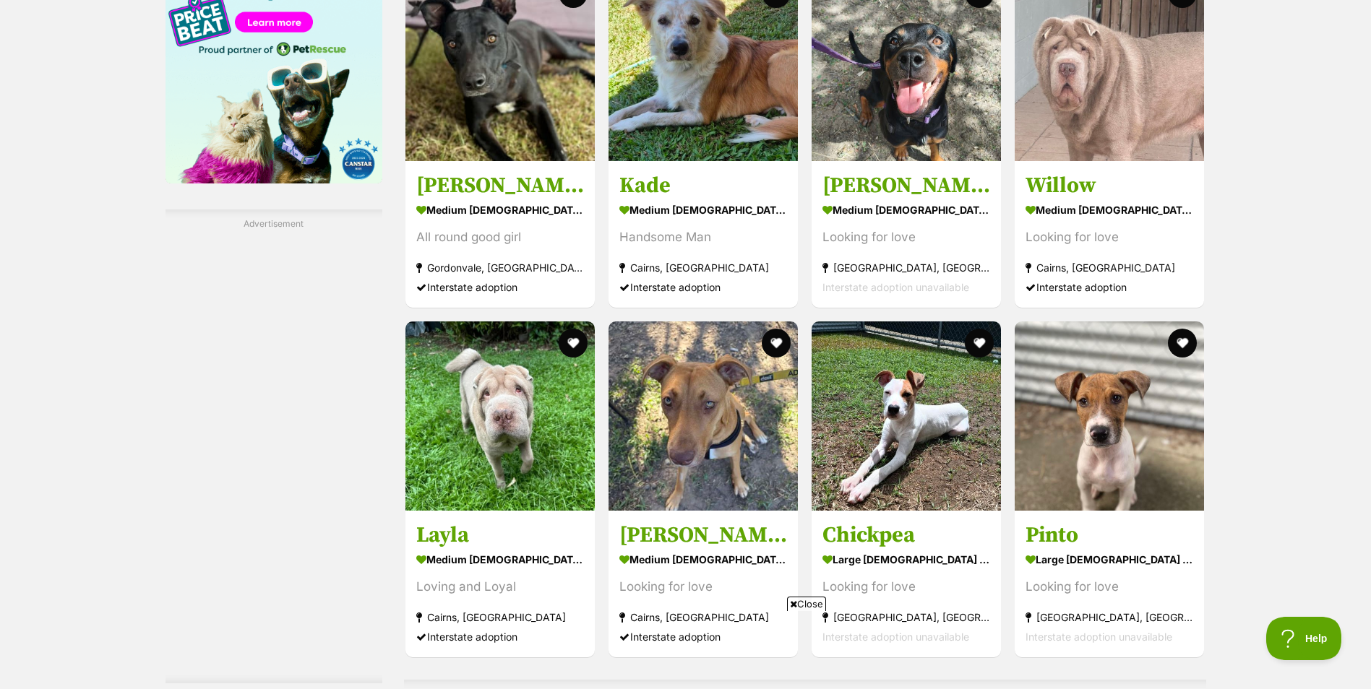
scroll to position [1951, 0]
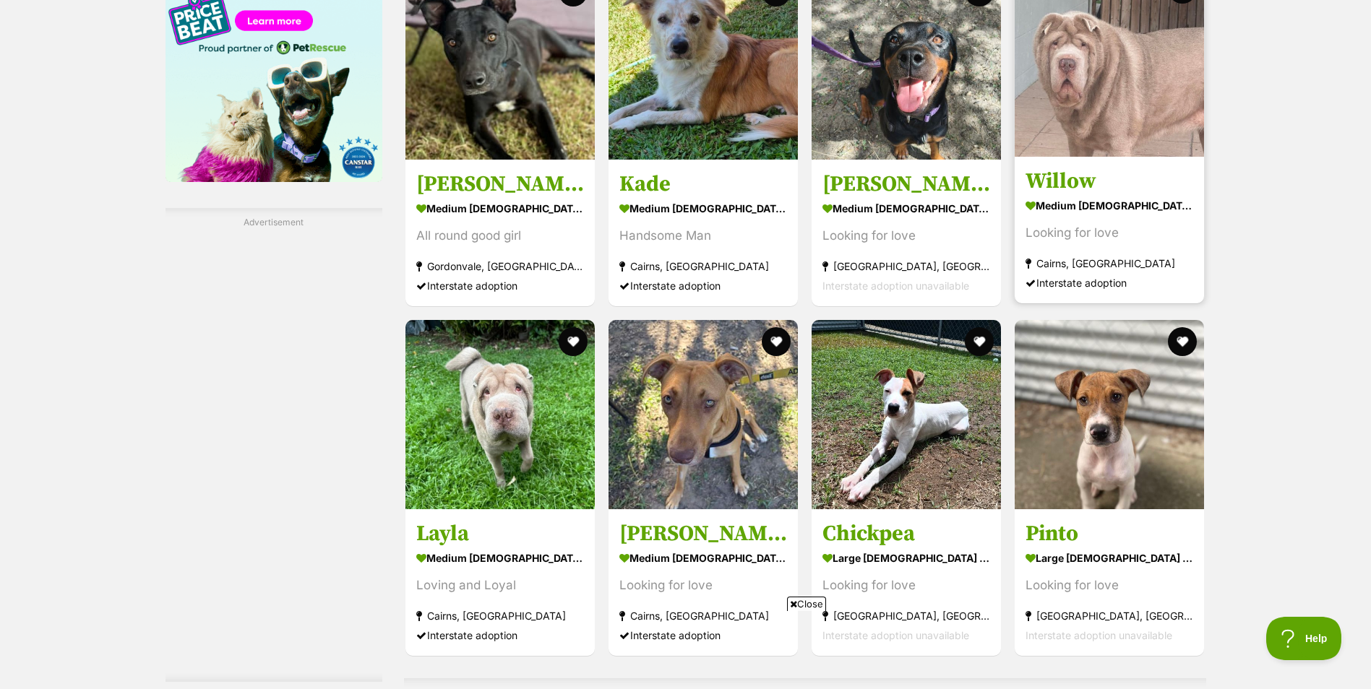
click at [1111, 157] on img at bounding box center [1109, 61] width 189 height 189
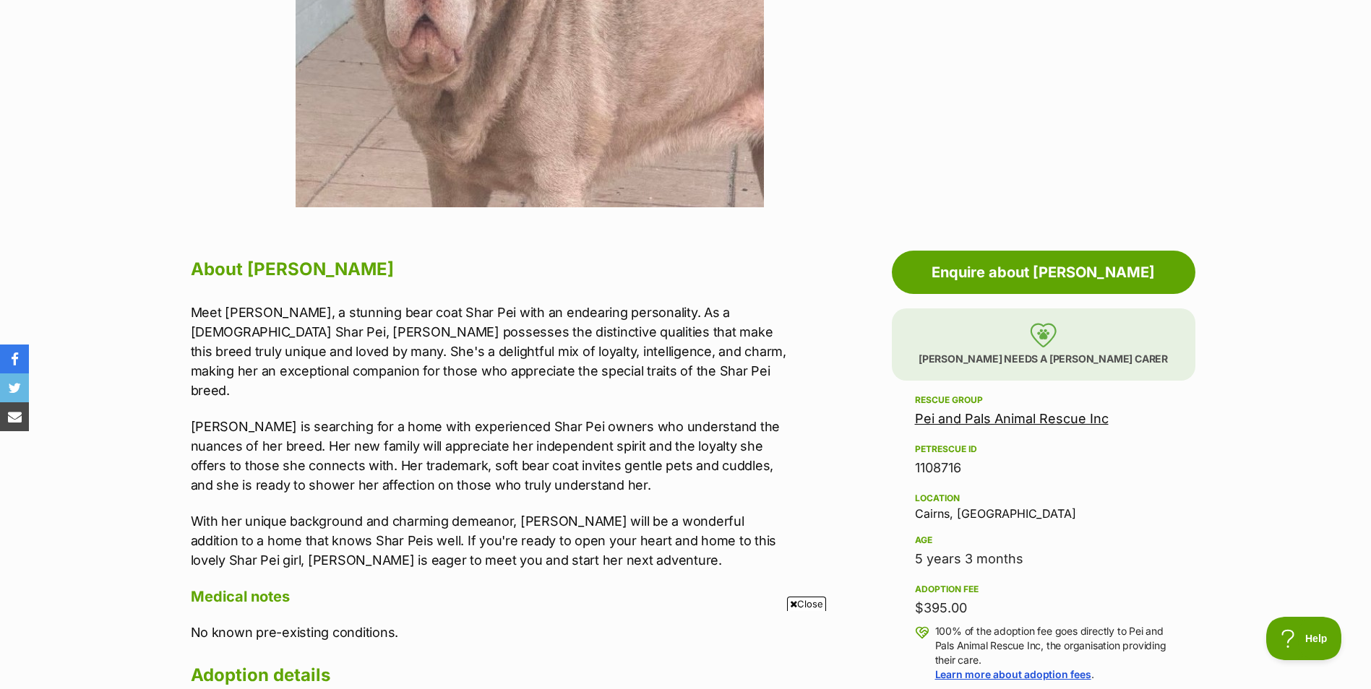
scroll to position [578, 0]
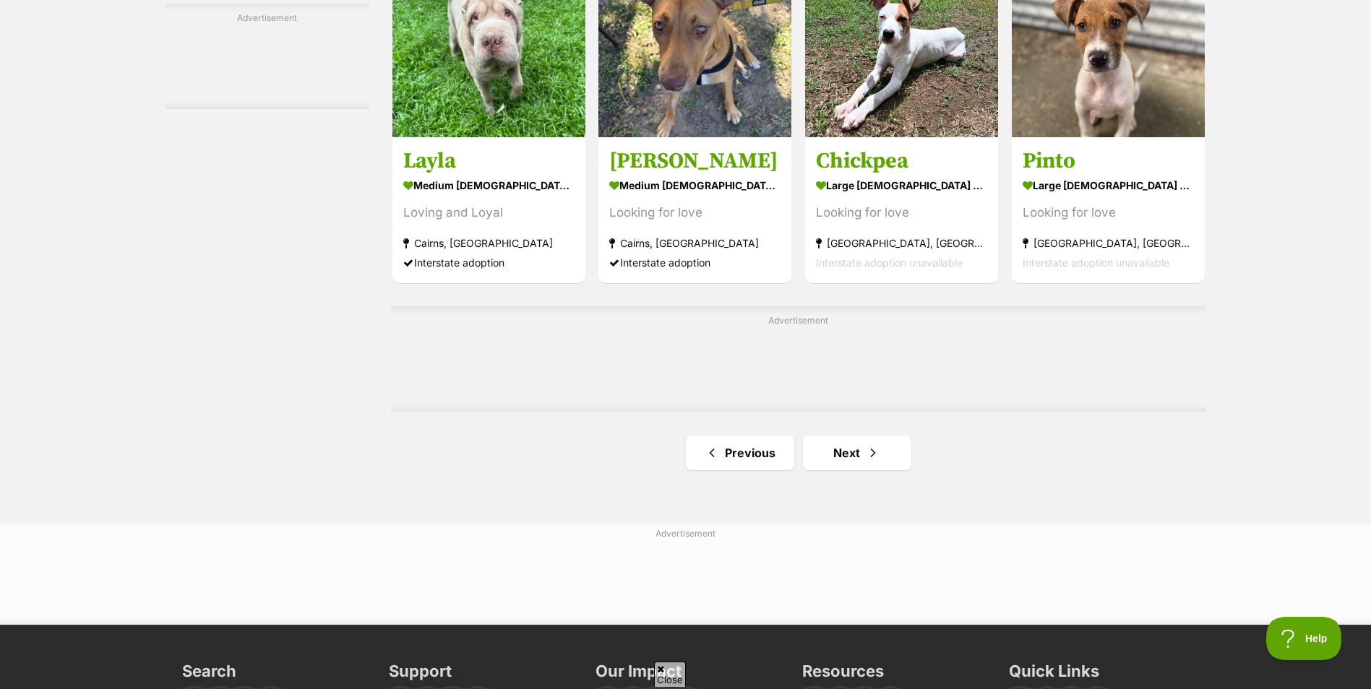
scroll to position [2385, 0]
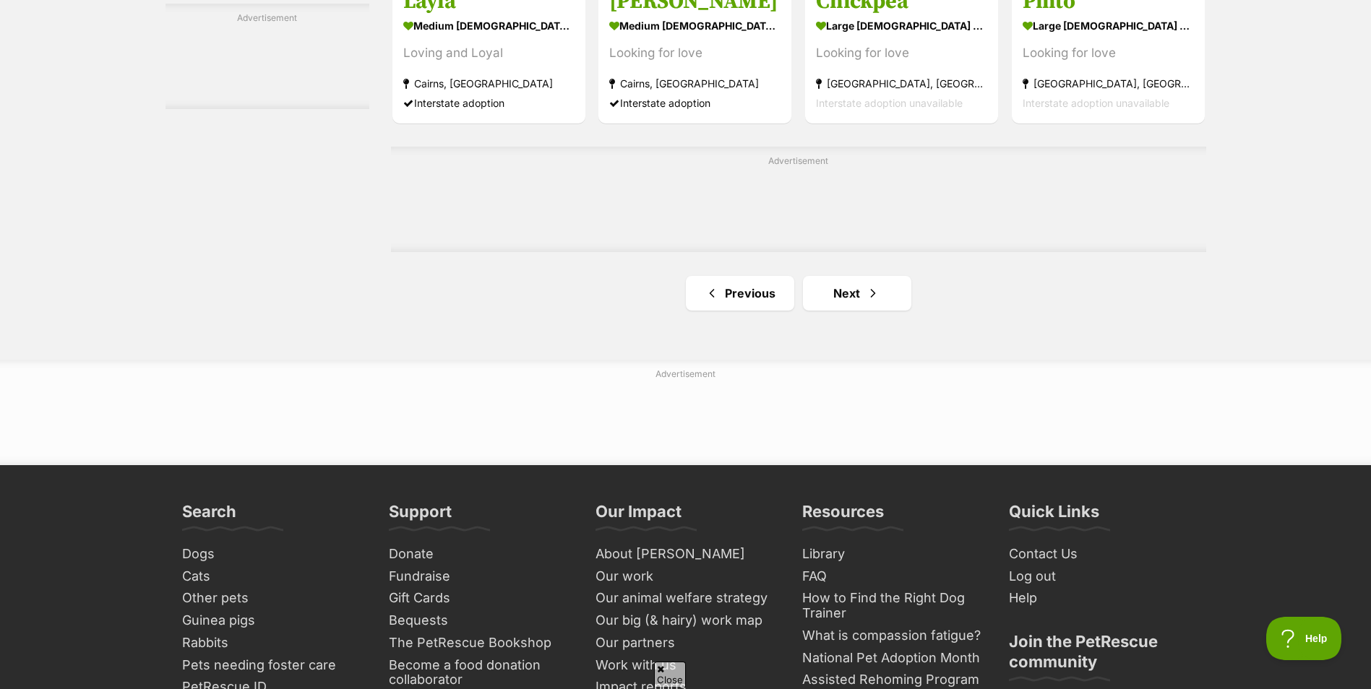
click at [838, 296] on link "Next" at bounding box center [857, 293] width 108 height 35
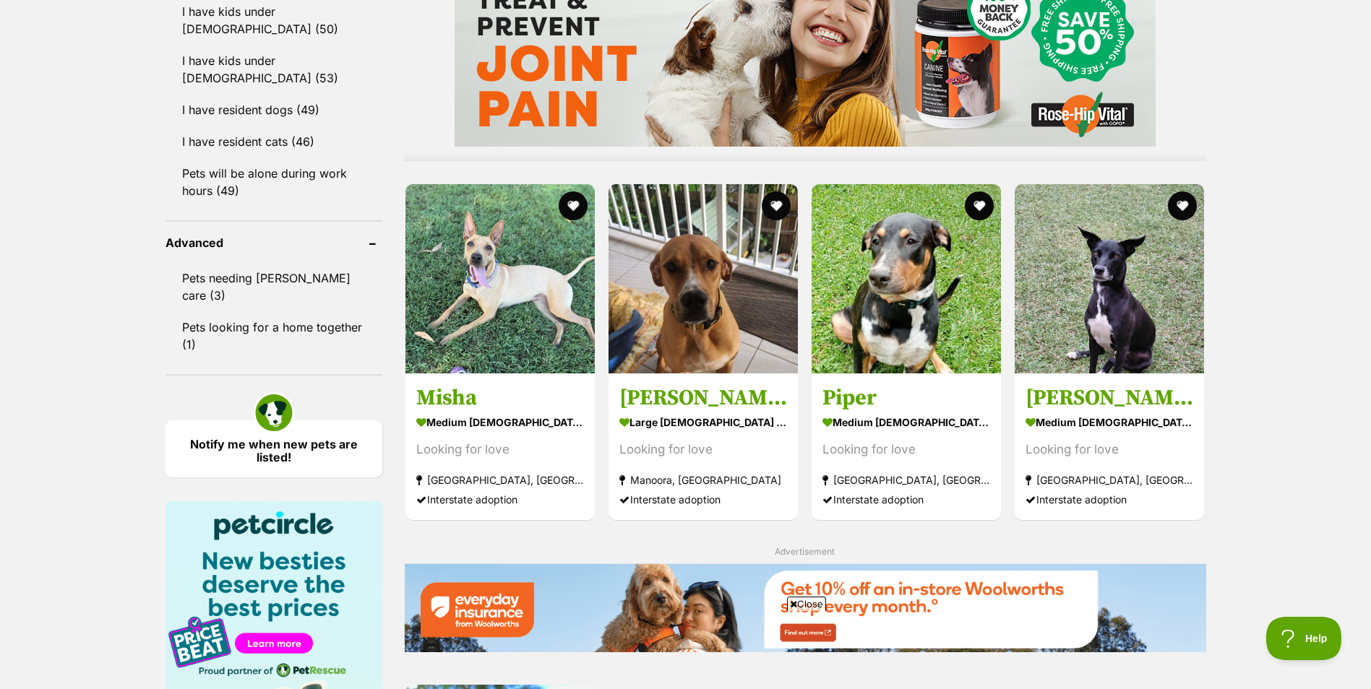
scroll to position [1373, 0]
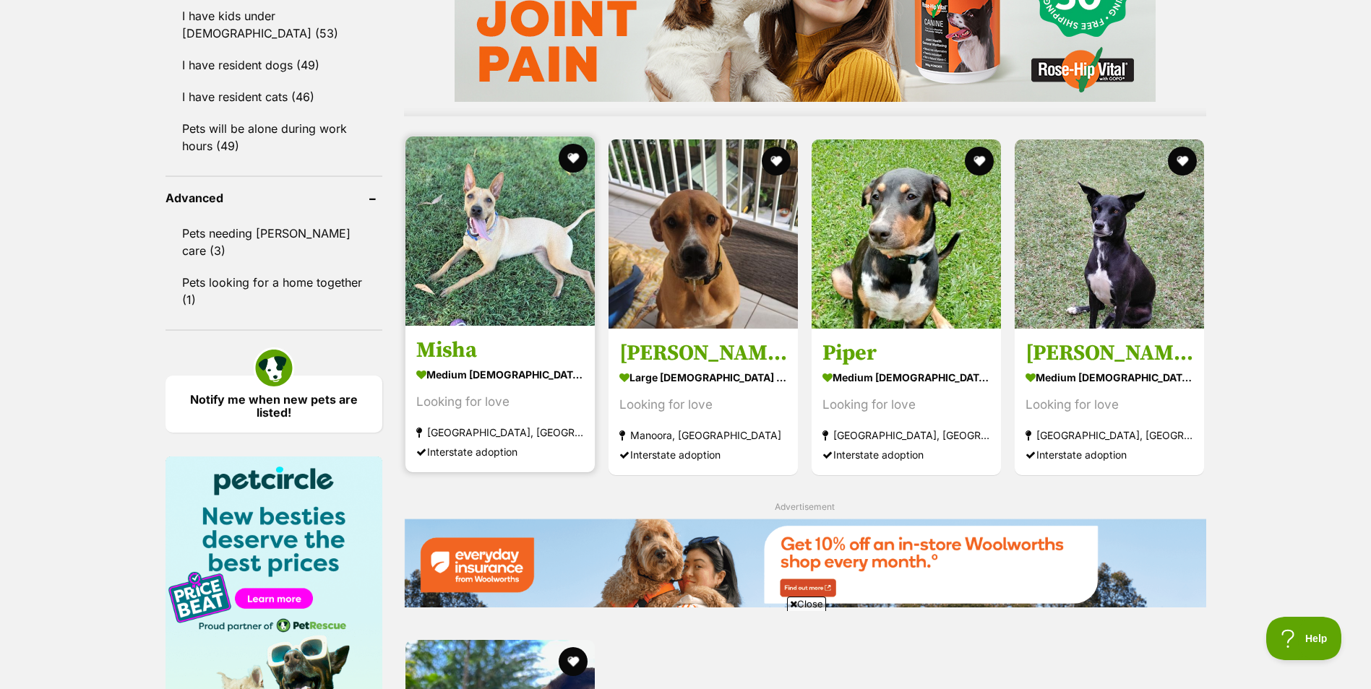
click at [449, 295] on img at bounding box center [499, 231] width 189 height 189
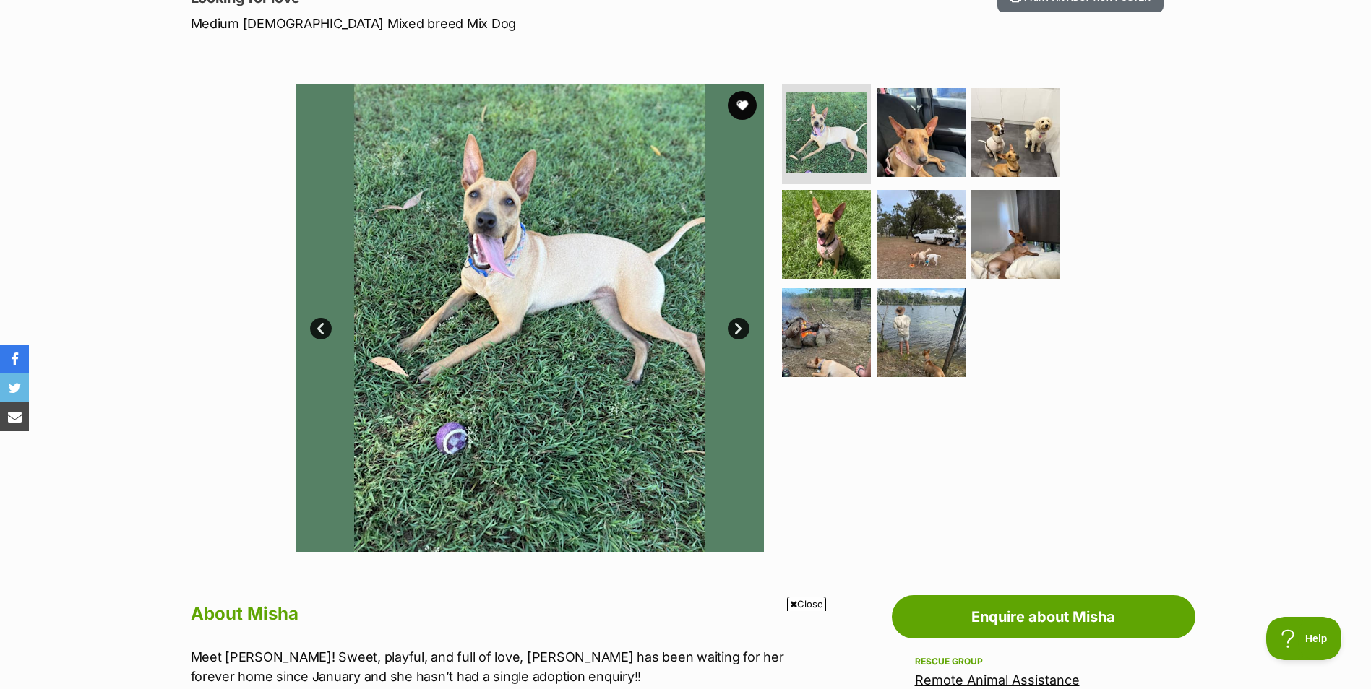
click at [733, 324] on link "Next" at bounding box center [739, 329] width 22 height 22
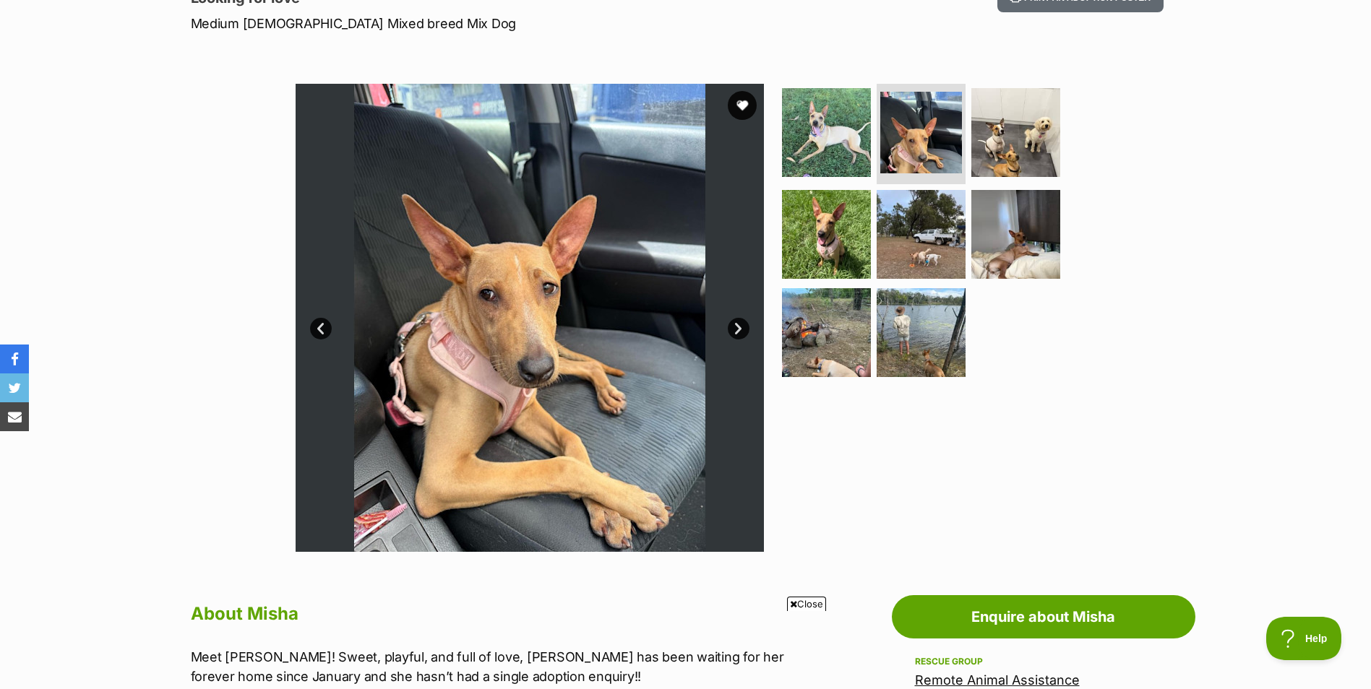
click at [733, 323] on link "Next" at bounding box center [739, 329] width 22 height 22
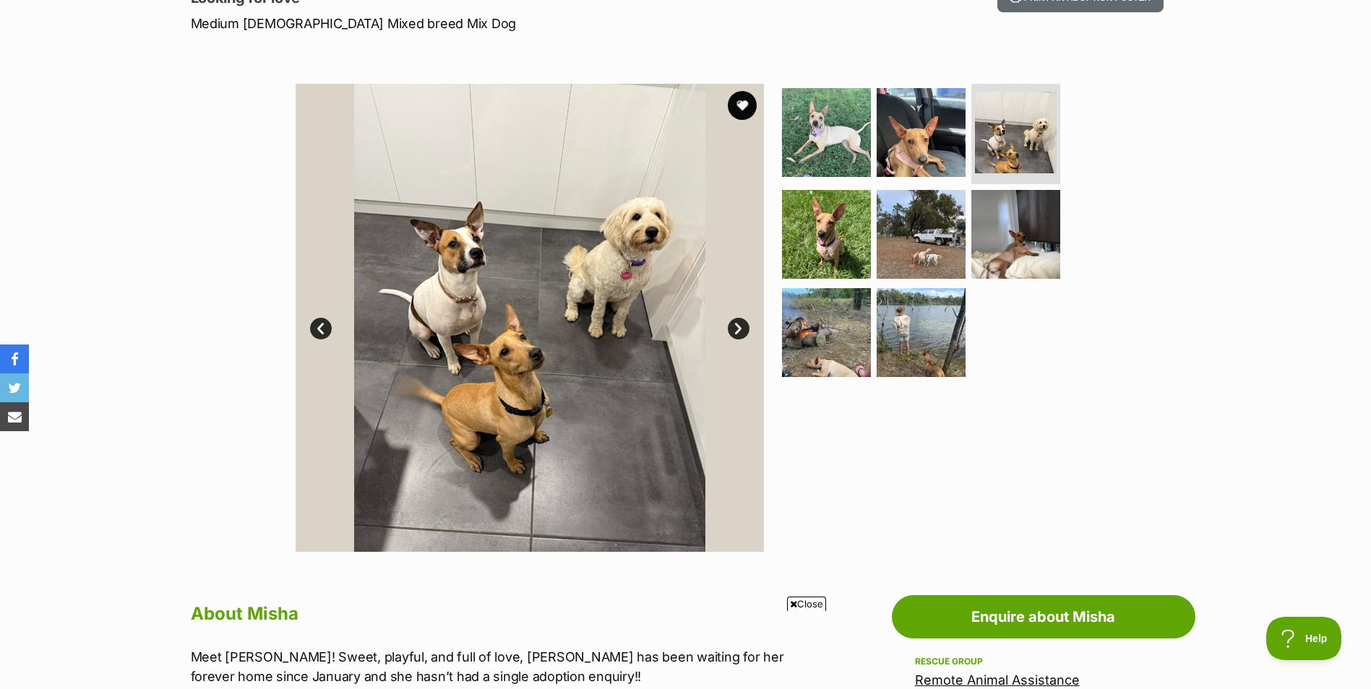
click at [733, 323] on link "Next" at bounding box center [739, 329] width 22 height 22
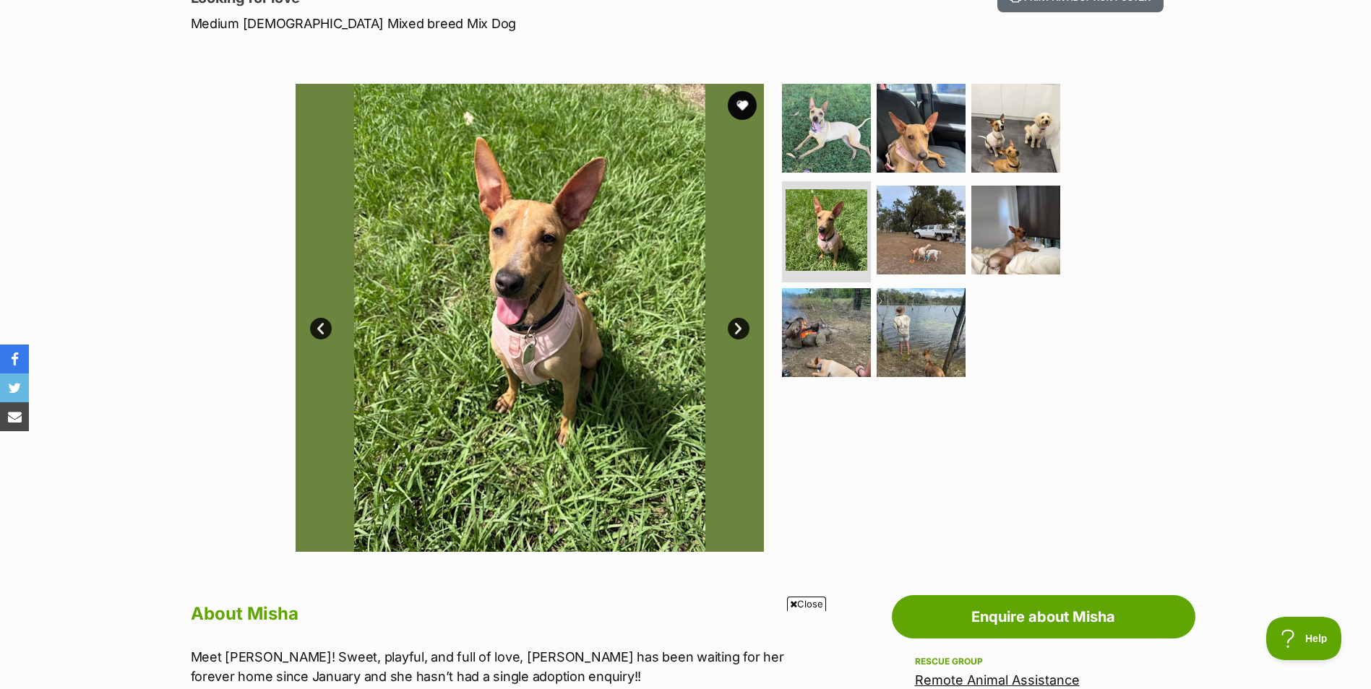
click at [733, 323] on link "Next" at bounding box center [739, 329] width 22 height 22
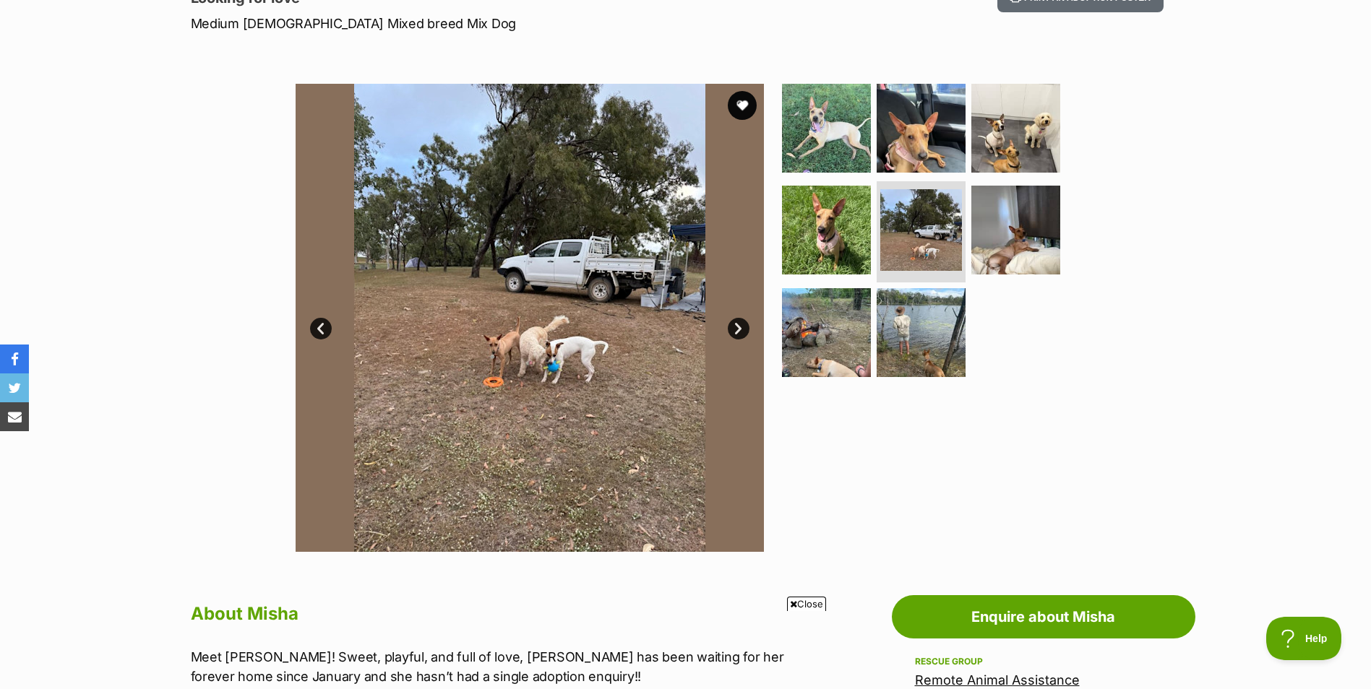
click at [733, 323] on link "Next" at bounding box center [739, 329] width 22 height 22
